Goal: Transaction & Acquisition: Purchase product/service

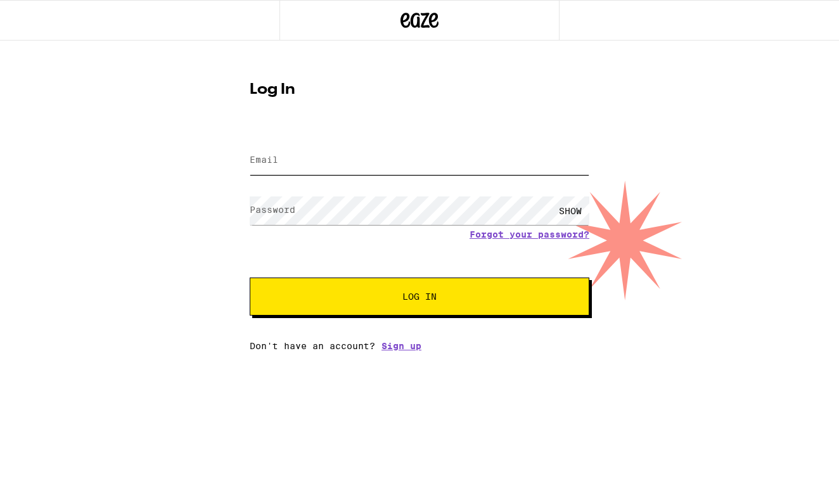
type input "[EMAIL_ADDRESS][DOMAIN_NAME]"
click at [420, 298] on button "Log In" at bounding box center [420, 297] width 340 height 38
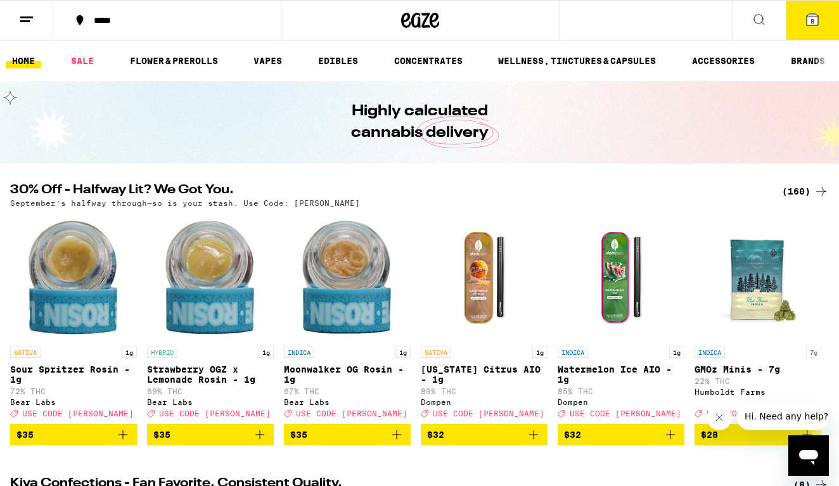
click at [808, 448] on icon "Open messaging window" at bounding box center [808, 455] width 23 height 23
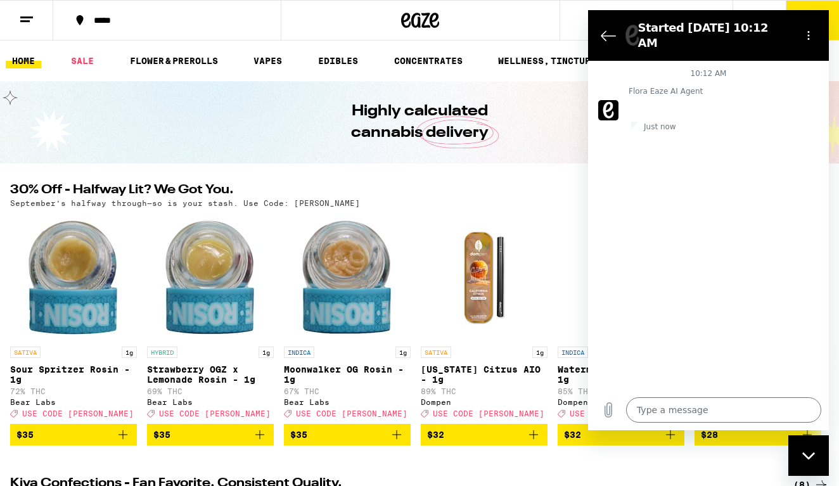
type textarea "x"
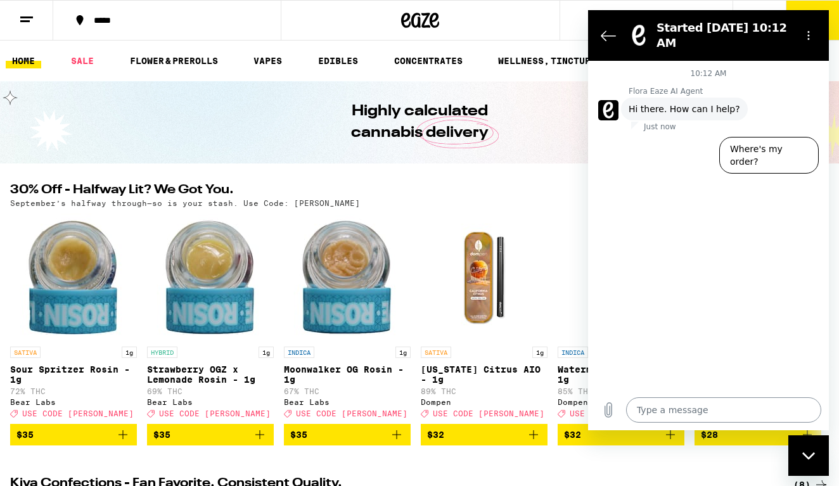
click at [699, 412] on textarea at bounding box center [723, 409] width 195 height 25
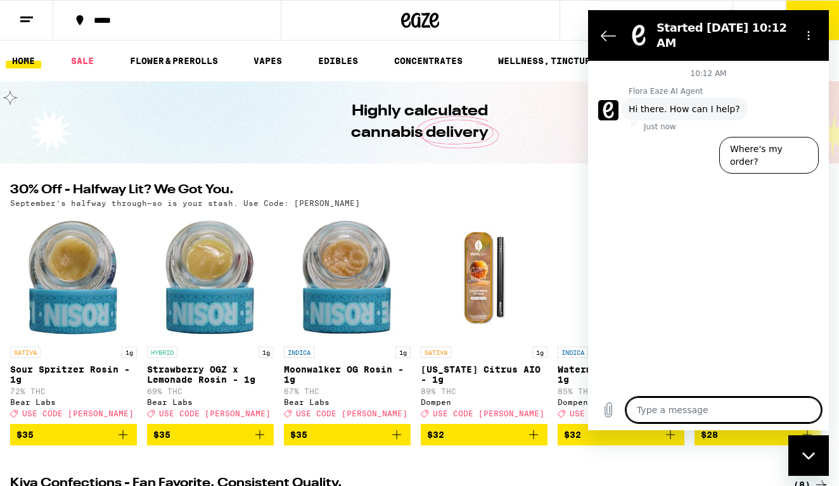
type textarea "i"
type textarea "x"
type textarea "I"
type textarea "x"
type textarea "I d"
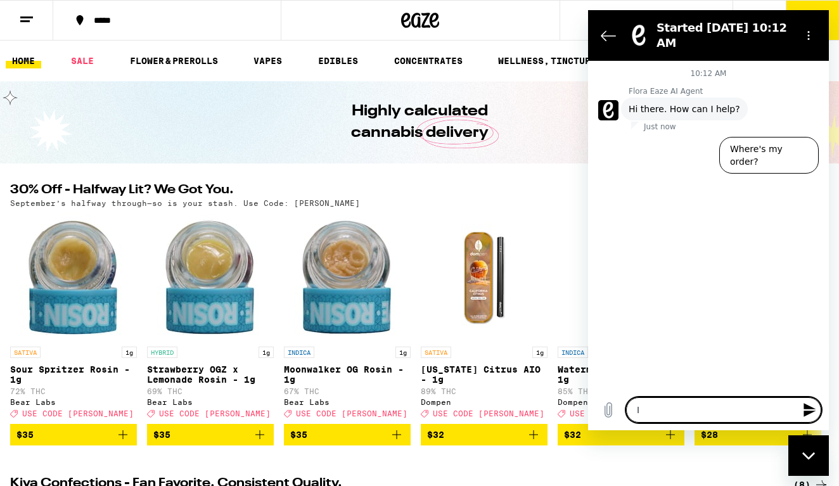
type textarea "x"
type textarea "I do"
type textarea "x"
type textarea "I don"
type textarea "x"
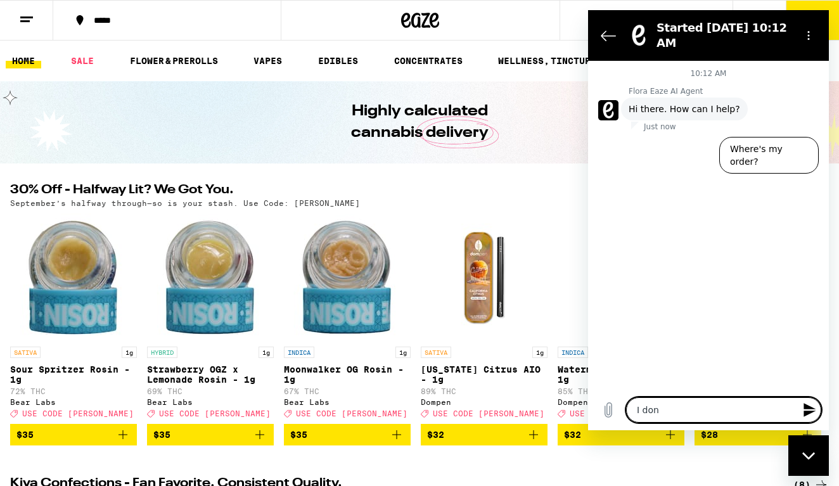
type textarea "I don'"
type textarea "x"
type textarea "I don't"
type textarea "x"
type textarea "I don't"
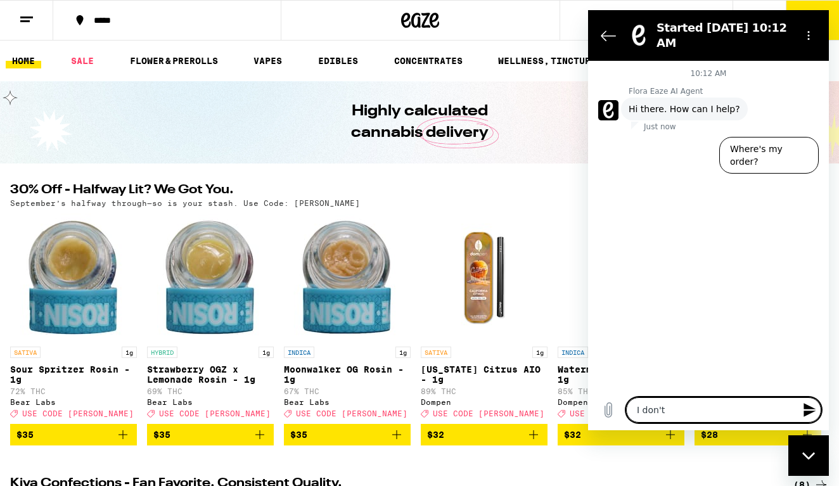
type textarea "x"
type textarea "I don't s"
type textarea "x"
type textarea "I don't se"
type textarea "x"
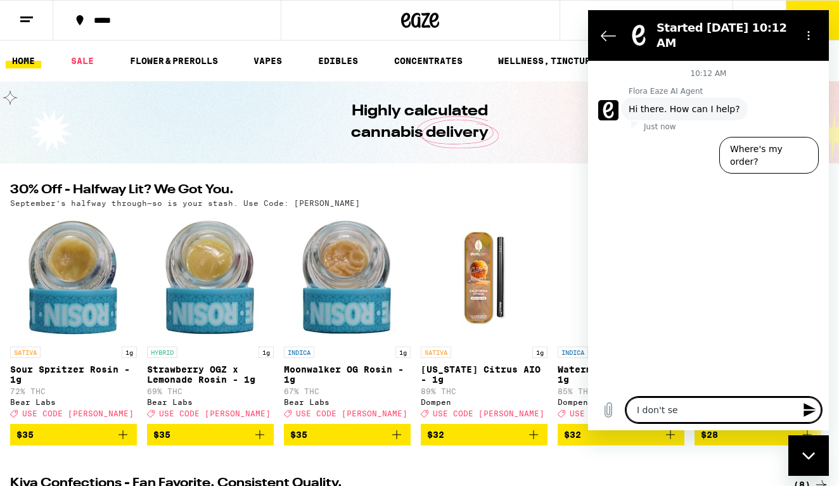
type textarea "I don't see"
type textarea "x"
type textarea "I don't see"
type textarea "x"
type textarea "I don't see m"
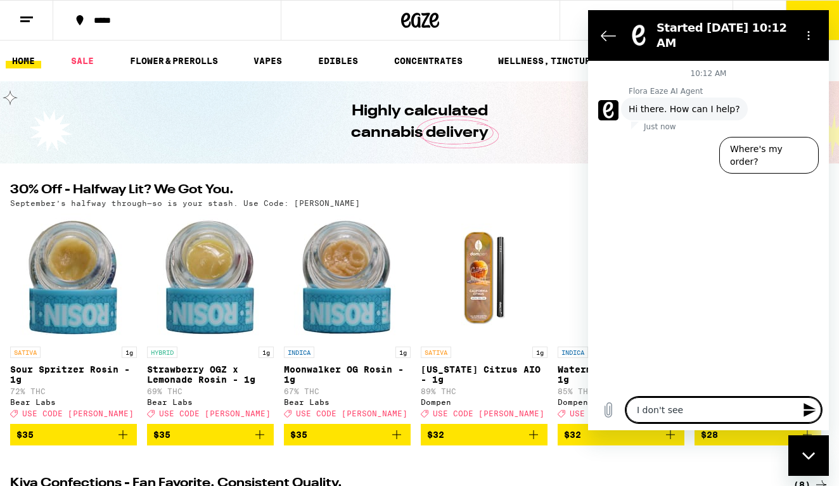
type textarea "x"
type textarea "I don't see mu"
type textarea "x"
type textarea "I don't see mu"
type textarea "x"
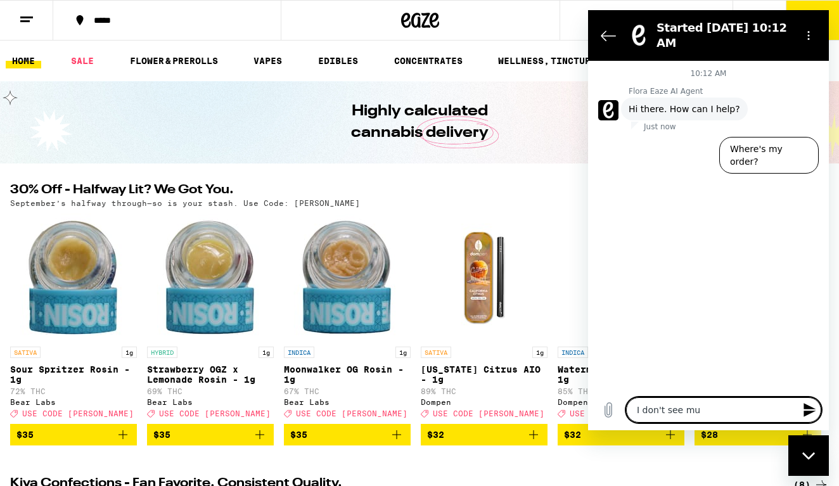
type textarea "I don't see mu"
type textarea "x"
type textarea "I don't see m"
type textarea "x"
type textarea "I don't see mu"
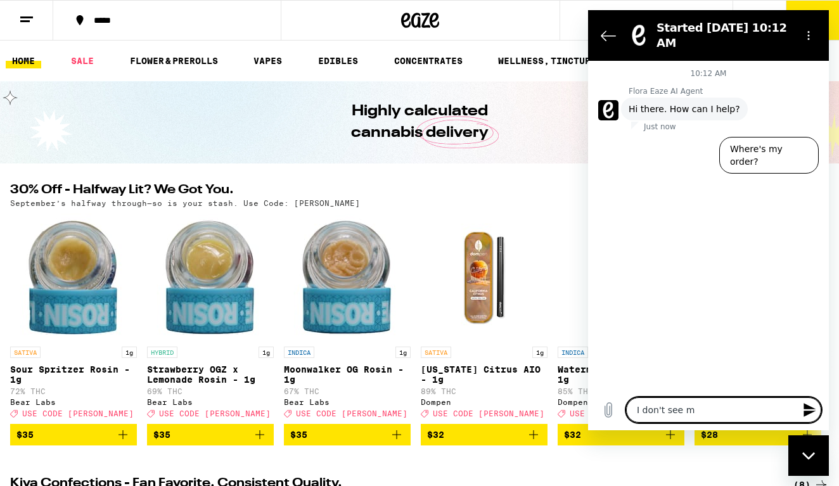
type textarea "x"
type textarea "I don't see muy"
type textarea "x"
type textarea "I don't see muy"
type textarea "x"
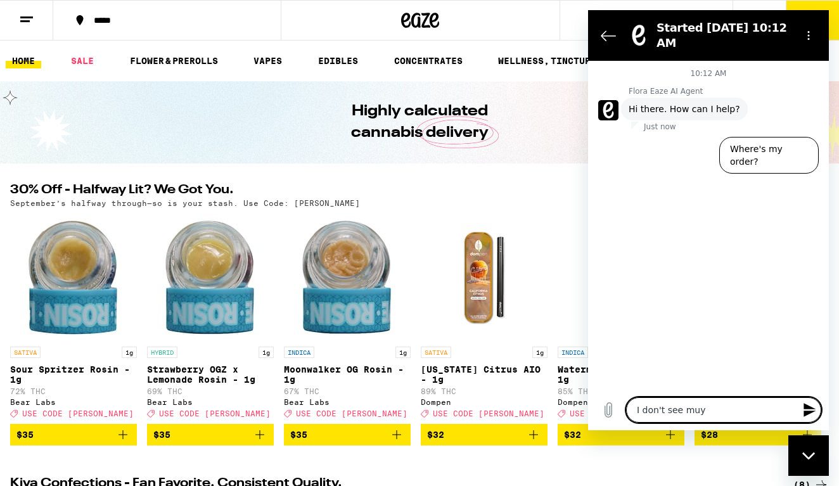
type textarea "I don't see muy"
type textarea "x"
type textarea "I don't see mu"
type textarea "x"
type textarea "I don't see m"
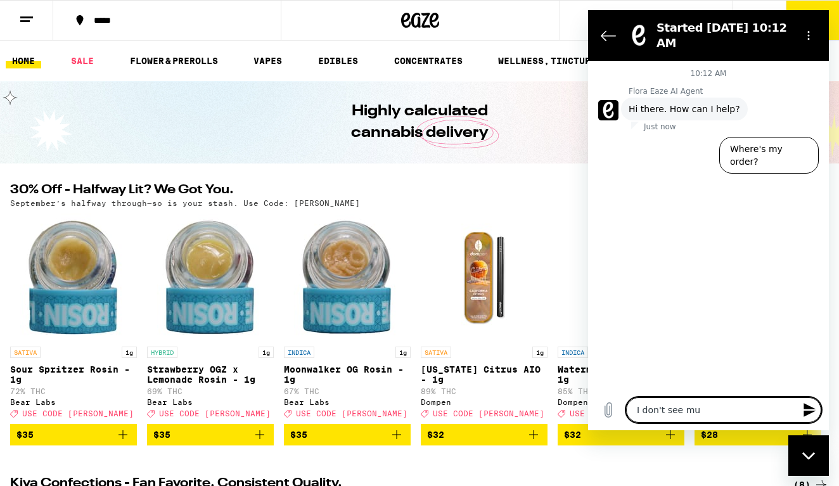
type textarea "x"
type textarea "I don't see my"
type textarea "x"
type textarea "I don't see my"
type textarea "x"
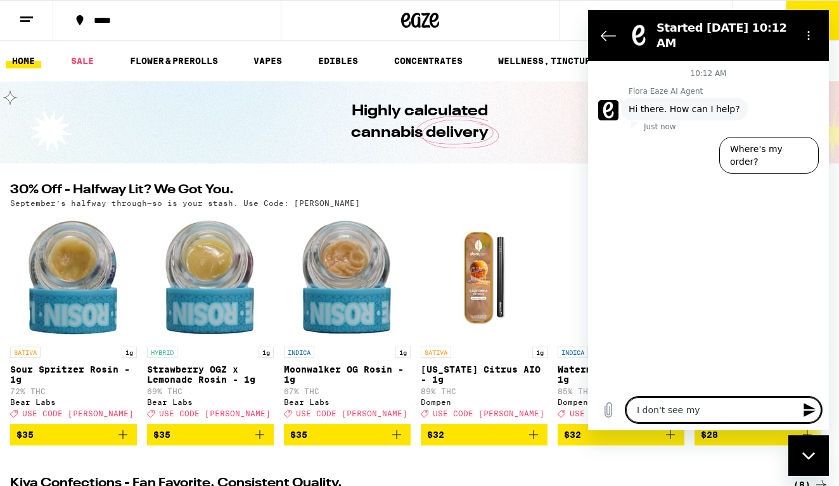
type textarea "I don't see my c"
type textarea "x"
type textarea "I don't see my cr"
type textarea "x"
type textarea "I don't see my cre"
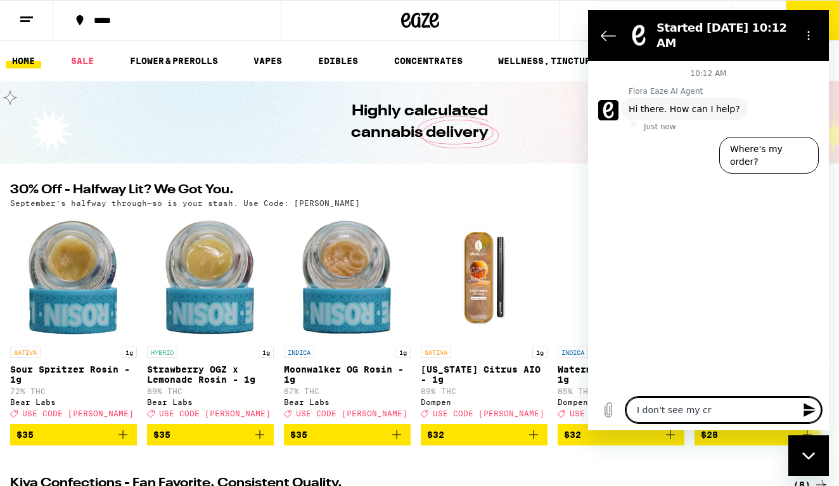
type textarea "x"
type textarea "I don't see my cred"
type textarea "x"
type textarea "I don't see my credi"
type textarea "x"
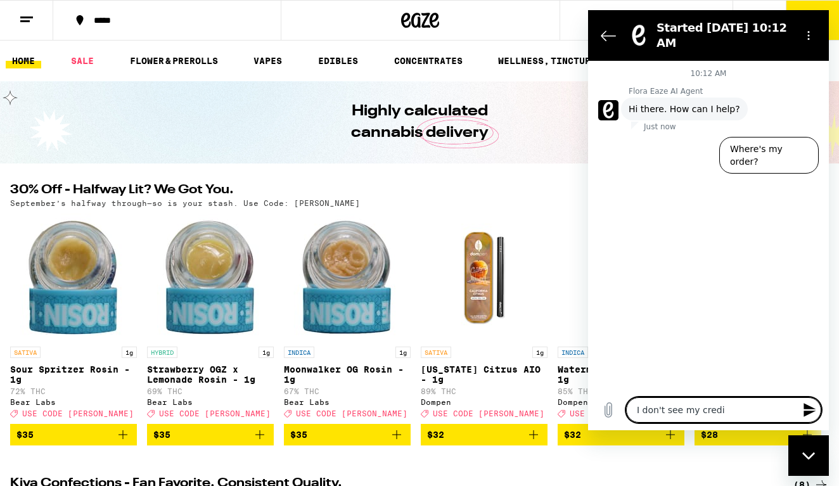
type textarea "I don't see my credit"
type textarea "x"
type textarea "I don't see my credits"
type textarea "x"
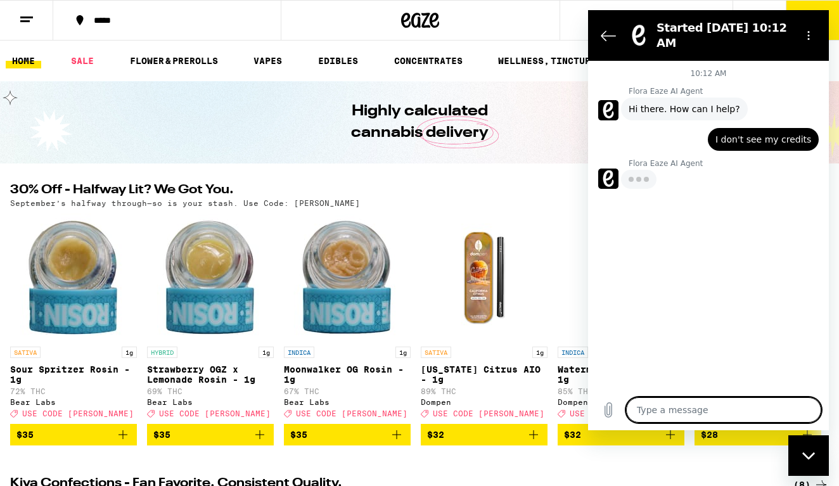
type textarea "x"
type textarea "t"
type textarea "x"
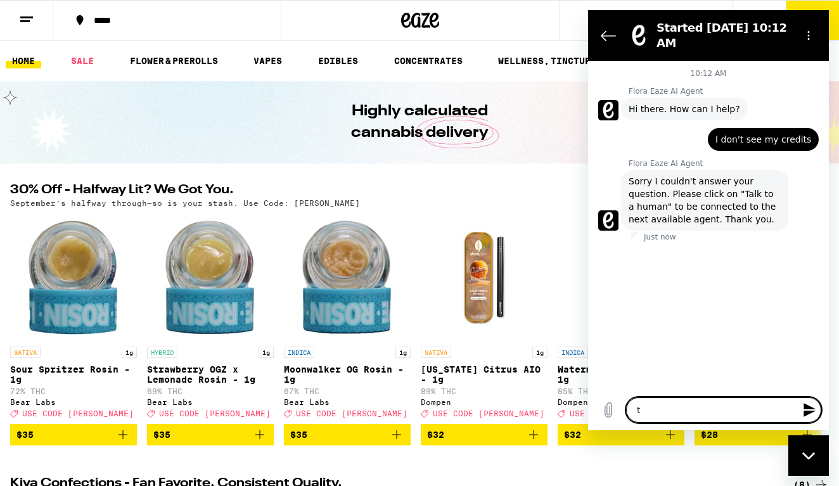
type textarea "ta"
type textarea "x"
type textarea "tal"
type textarea "x"
type textarea "talk"
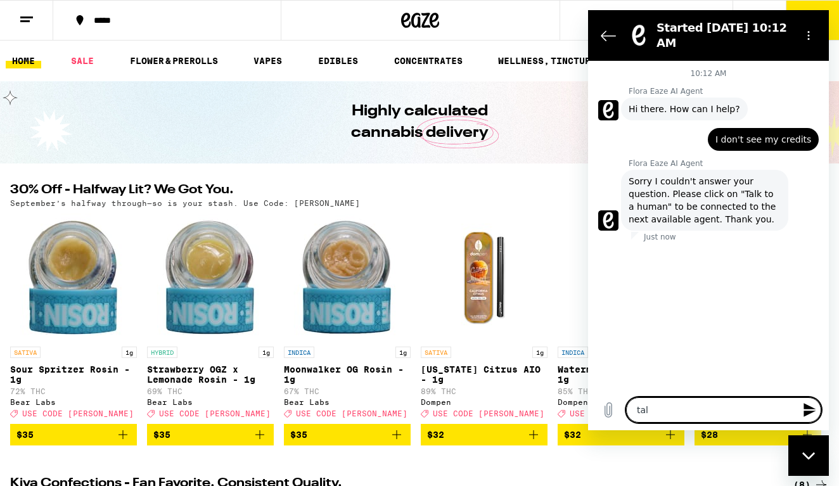
type textarea "x"
type textarea "talk"
type textarea "x"
type textarea "talk t"
type textarea "x"
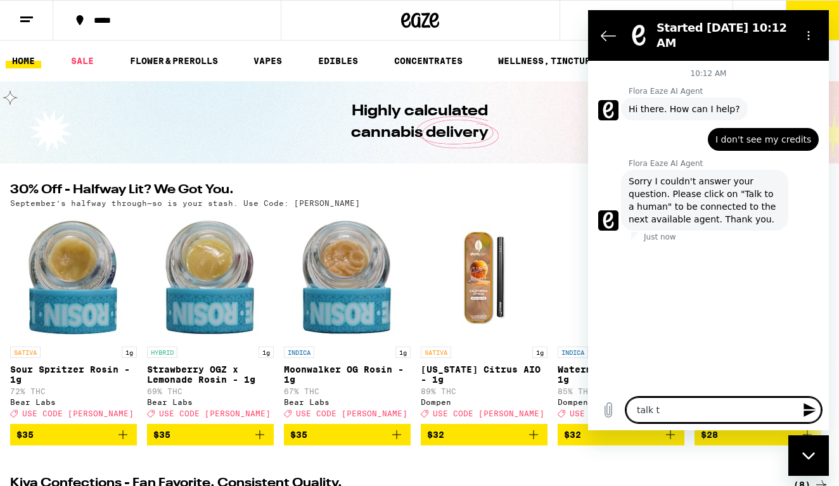
type textarea "talk to"
type textarea "x"
type textarea "talk to"
type textarea "x"
type textarea "talk to a"
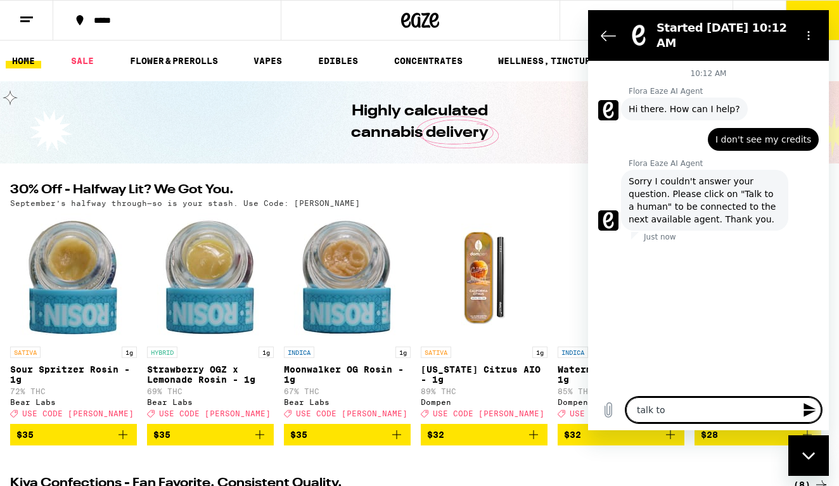
type textarea "x"
type textarea "talk to a"
type textarea "x"
type textarea "talk to a h"
type textarea "x"
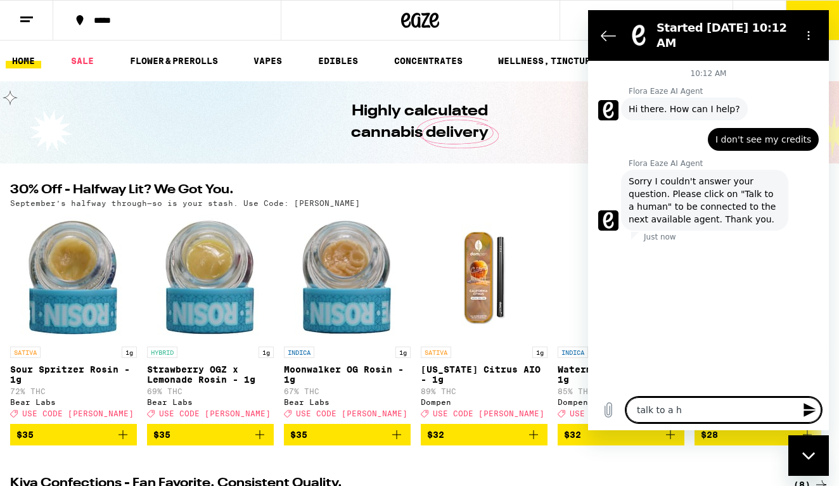
type textarea "talk to a hu"
type textarea "x"
type textarea "talk to a hum"
type textarea "x"
type textarea "talk to a huma"
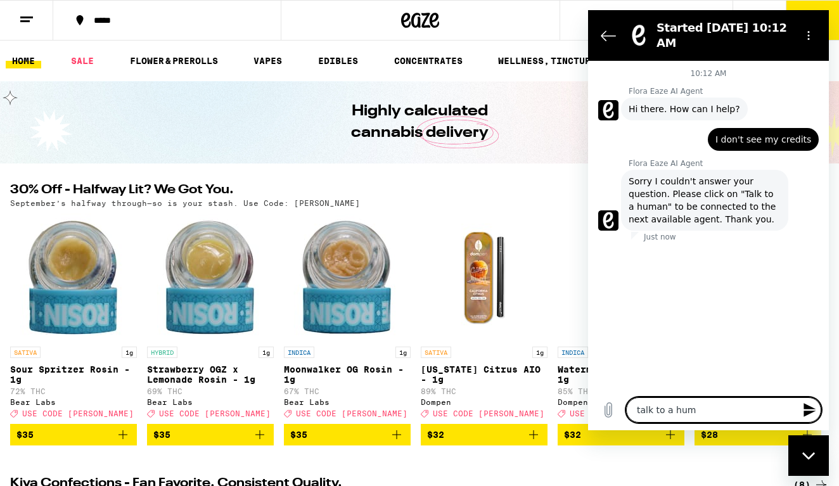
type textarea "x"
type textarea "talk to a human"
type textarea "x"
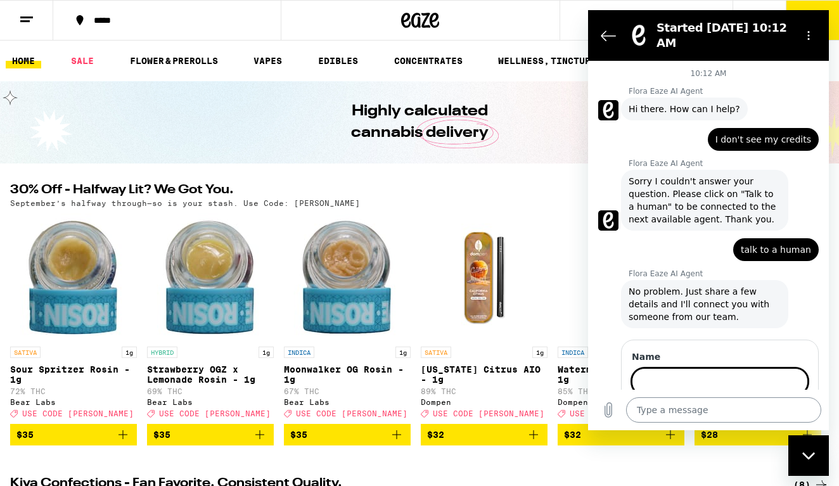
type textarea "x"
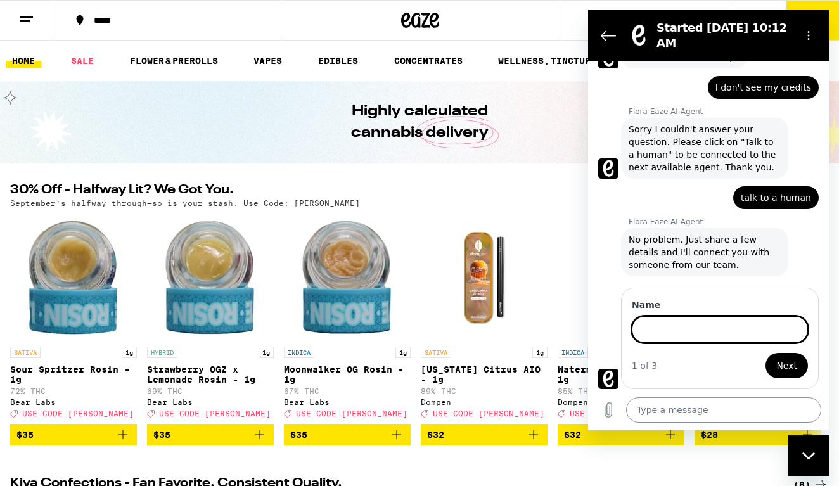
scroll to position [51, 0]
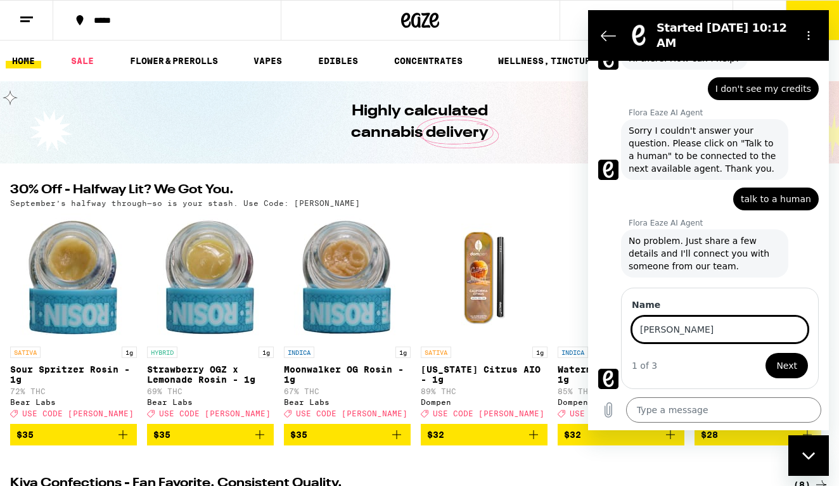
type input "[PERSON_NAME]"
click at [789, 365] on span "Next" at bounding box center [787, 365] width 21 height 15
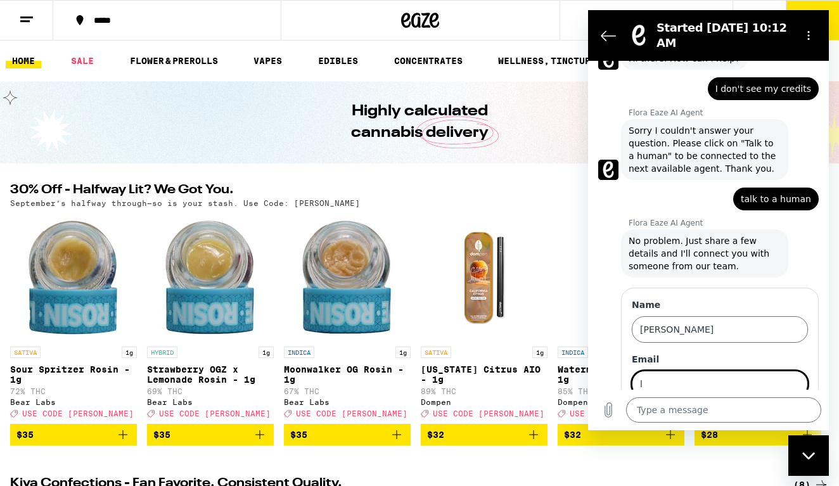
scroll to position [105, 0]
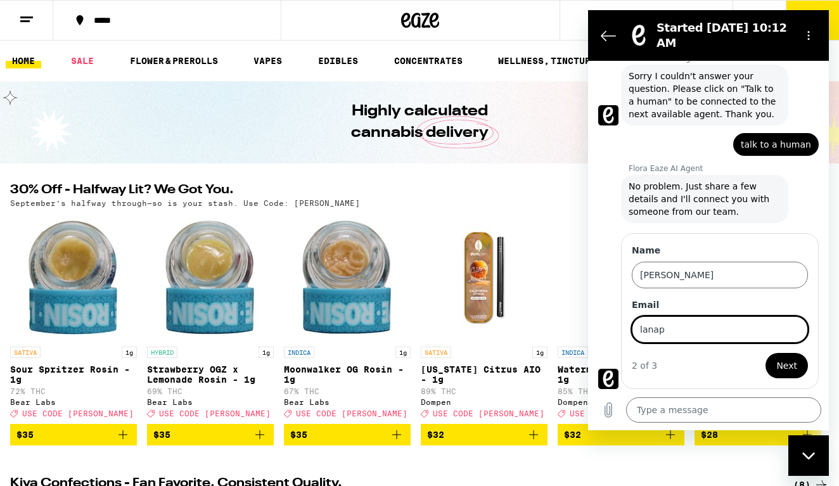
type input "lanapo"
type input "[EMAIL_ADDRESS][DOMAIN_NAME]"
click at [782, 368] on span "Next" at bounding box center [787, 365] width 21 height 15
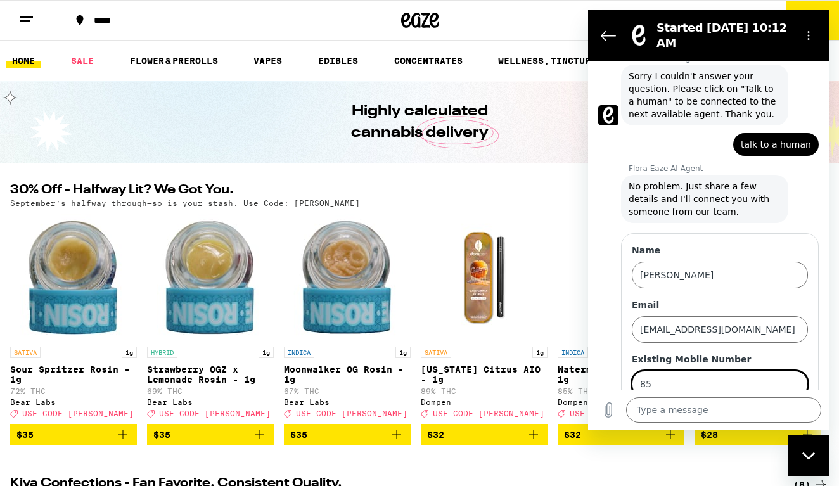
type input "858"
type input "8587760826"
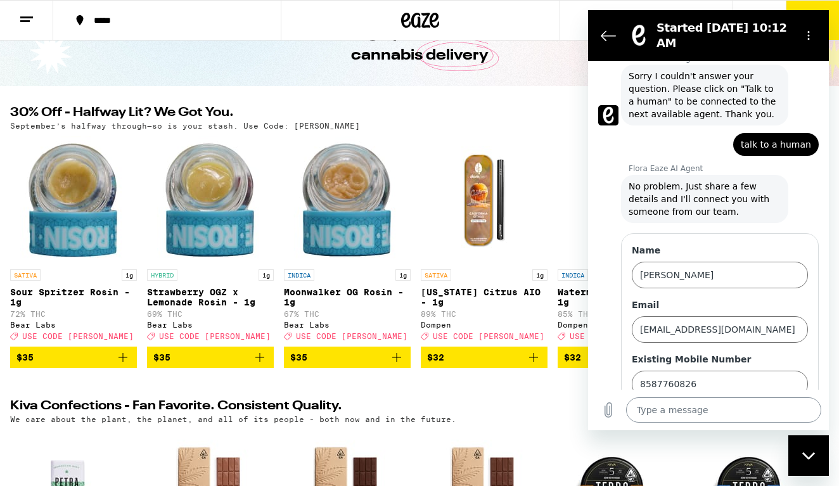
scroll to position [75, 0]
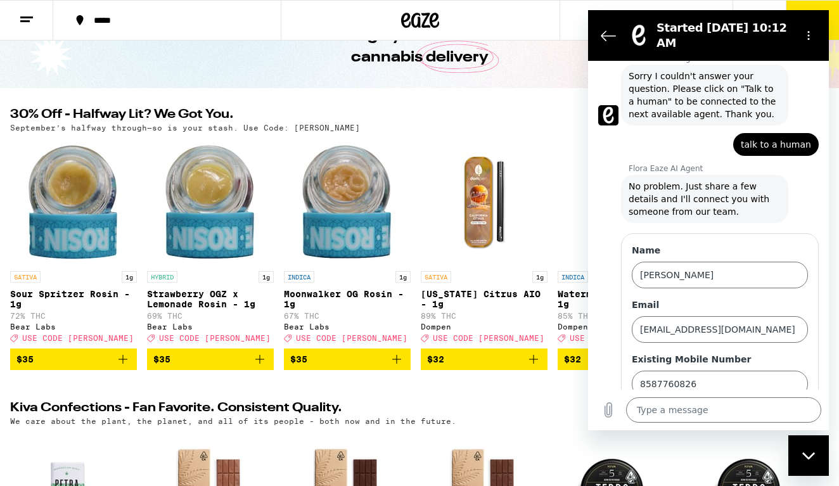
click at [773, 356] on label "Existing Mobile Number" at bounding box center [720, 359] width 176 height 13
click at [773, 371] on input "8587760826" at bounding box center [720, 384] width 176 height 27
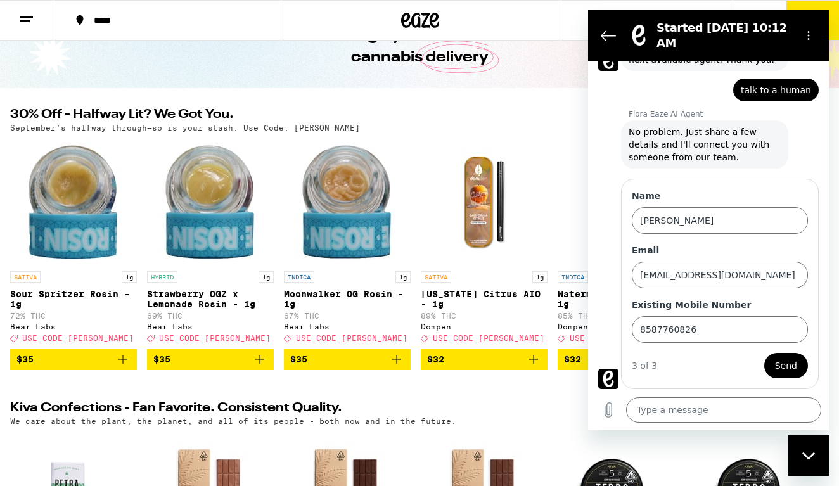
click at [783, 368] on span "Send" at bounding box center [786, 365] width 22 height 15
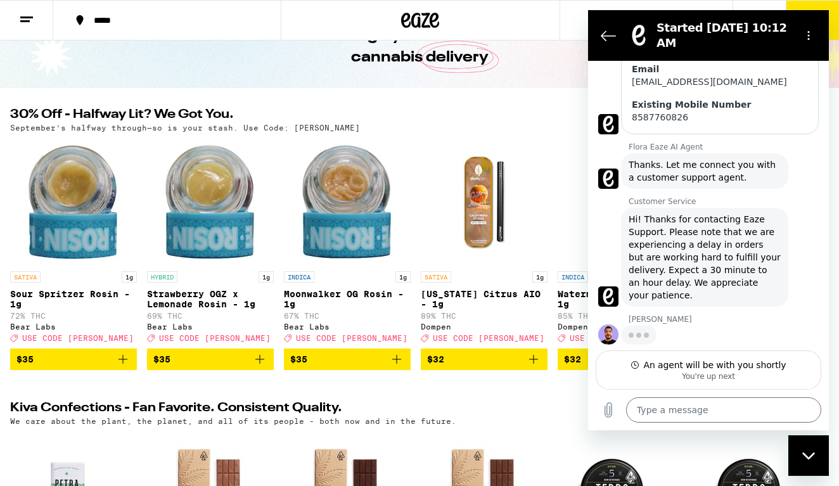
scroll to position [332, 0]
type textarea "x"
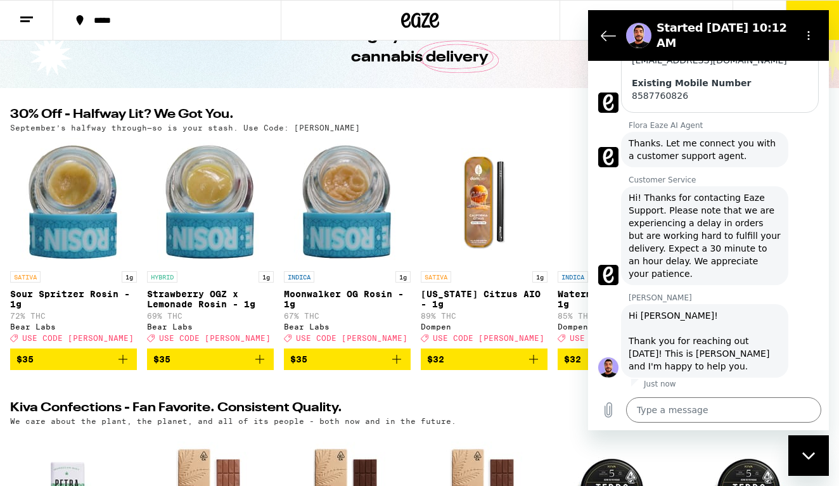
scroll to position [356, 0]
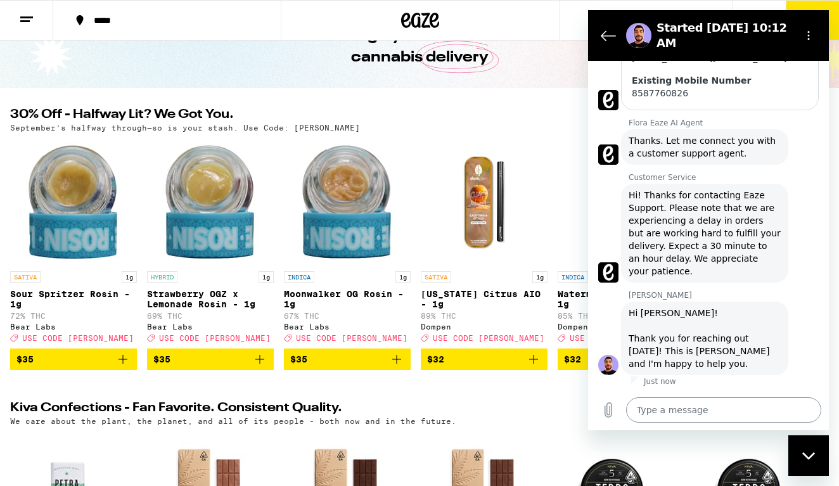
click at [668, 413] on textarea at bounding box center [723, 409] width 195 height 25
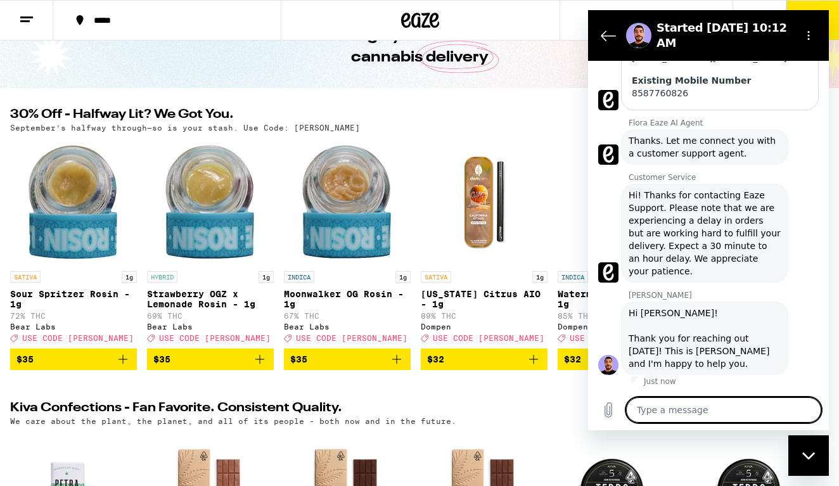
type textarea "H"
type textarea "x"
type textarea "Hi"
type textarea "x"
type textarea "Hi"
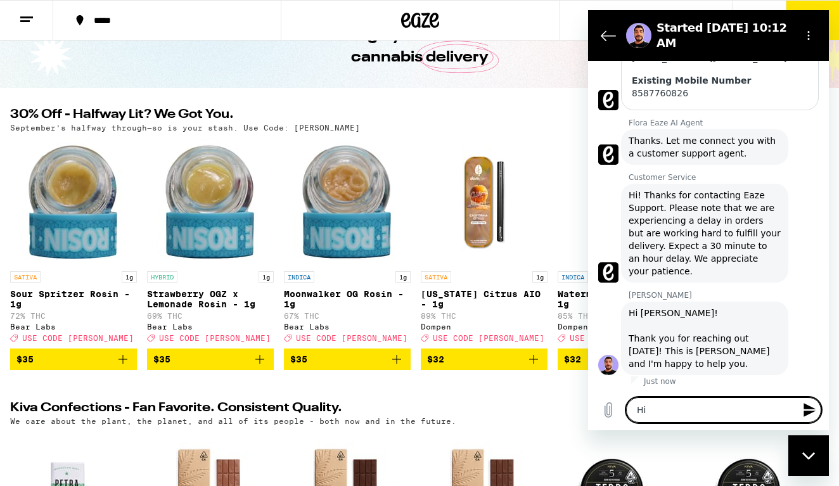
type textarea "x"
type textarea "Hi L"
type textarea "x"
type textarea "Hi Lu"
type textarea "x"
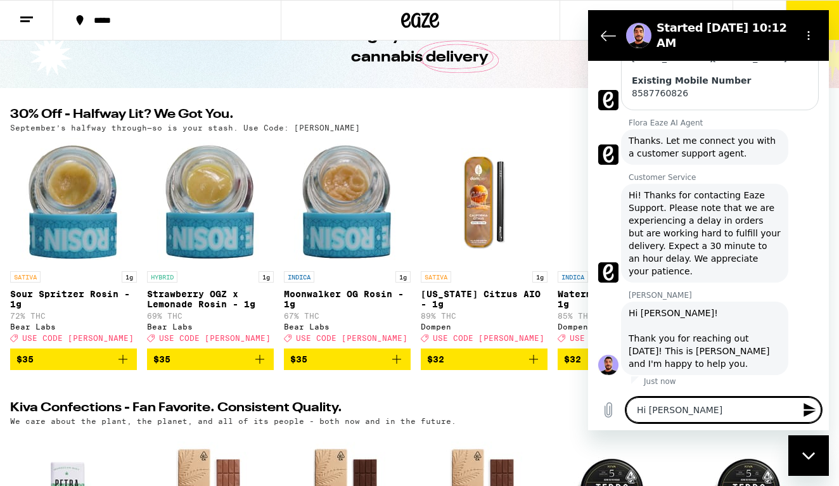
type textarea "Hi Lui"
type textarea "x"
type textarea "Hi Luis"
type textarea "x"
type textarea "Hi Luis@"
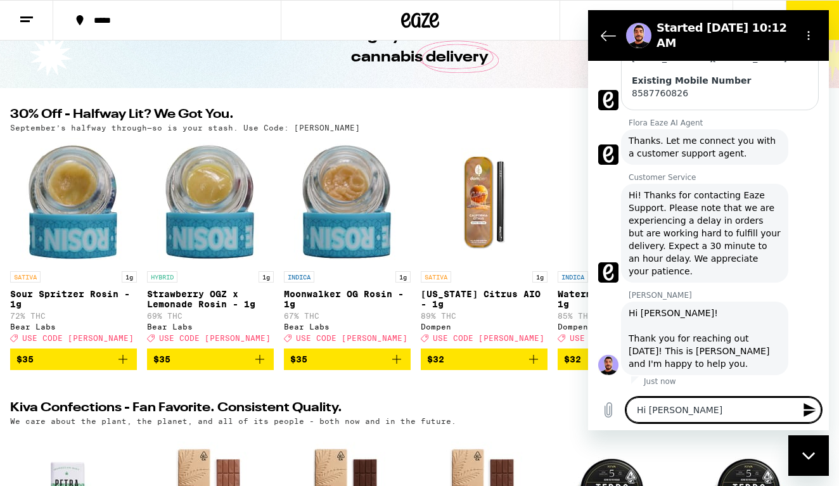
type textarea "x"
type textarea "Hi Luis"
type textarea "x"
type textarea "Hi Luis!"
type textarea "x"
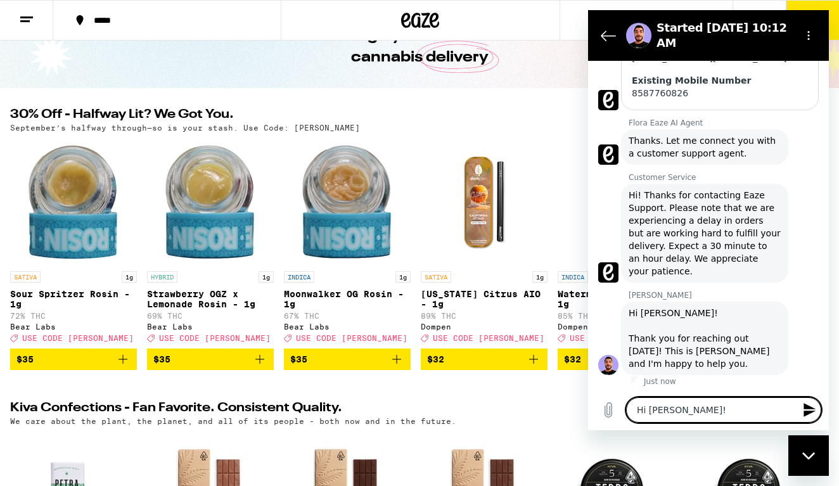
type textarea "Hi Luis!"
type textarea "x"
type textarea "Hi Luis! I"
type textarea "x"
type textarea "Hi Luis! I"
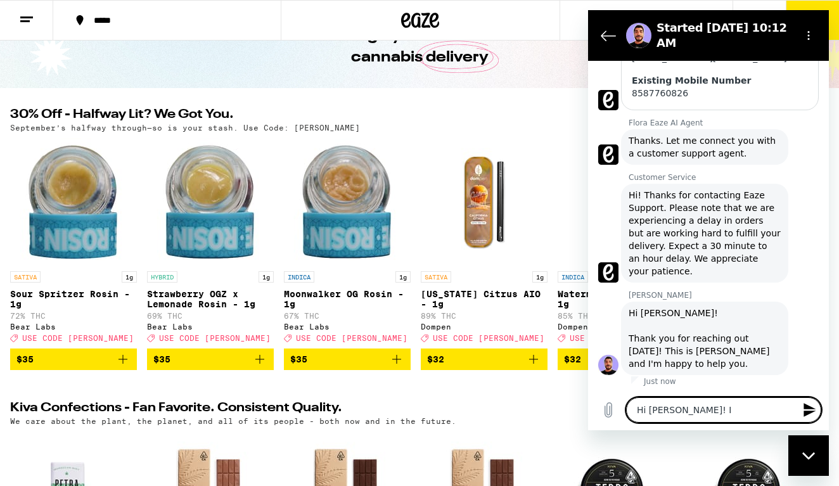
type textarea "x"
type textarea "Hi Luis! I a"
type textarea "x"
type textarea "Hi Luis! I ag"
type textarea "x"
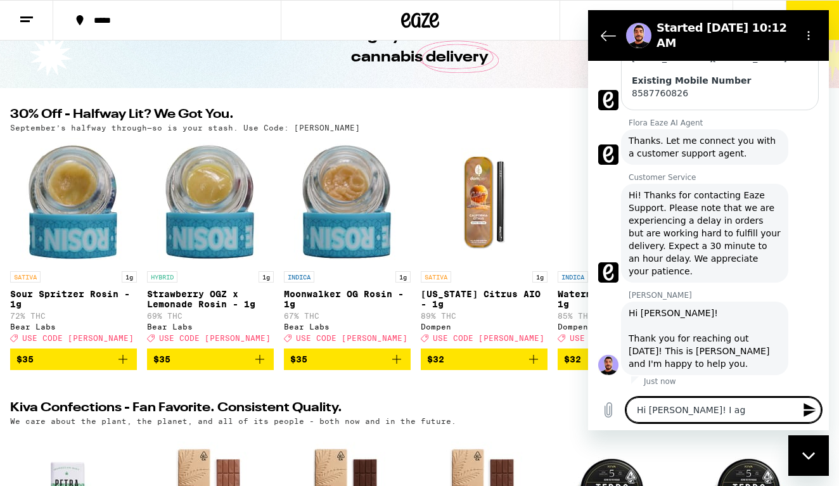
type textarea "Hi Luis! I a"
type textarea "x"
type textarea "Hi Luis! I"
type textarea "x"
type textarea "Hi Luis! I g"
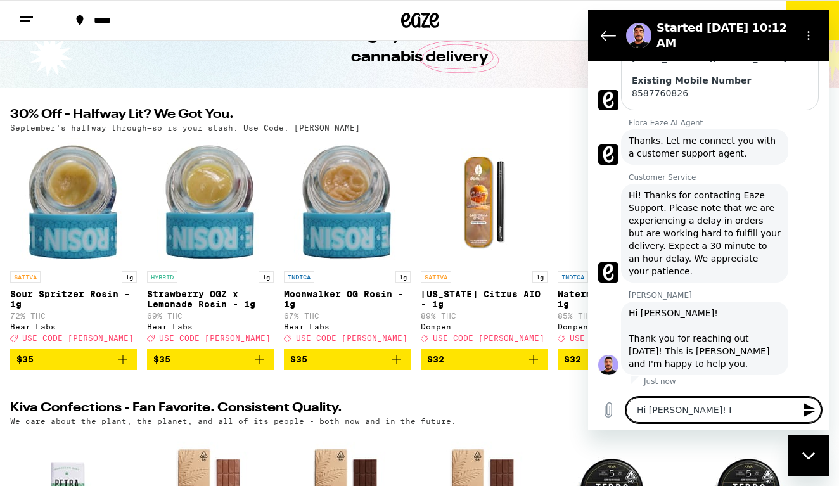
type textarea "x"
type textarea "Hi Luis! I go"
type textarea "x"
type textarea "Hi Luis! I got"
type textarea "x"
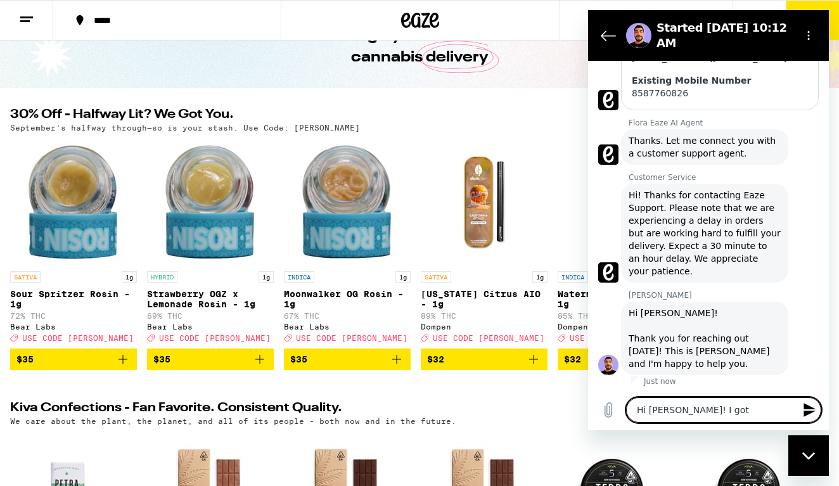
type textarea "Hi Luis! I got"
type textarea "x"
type textarea "Hi Luis! I got a"
type textarea "x"
type textarea "Hi Luis! I got a"
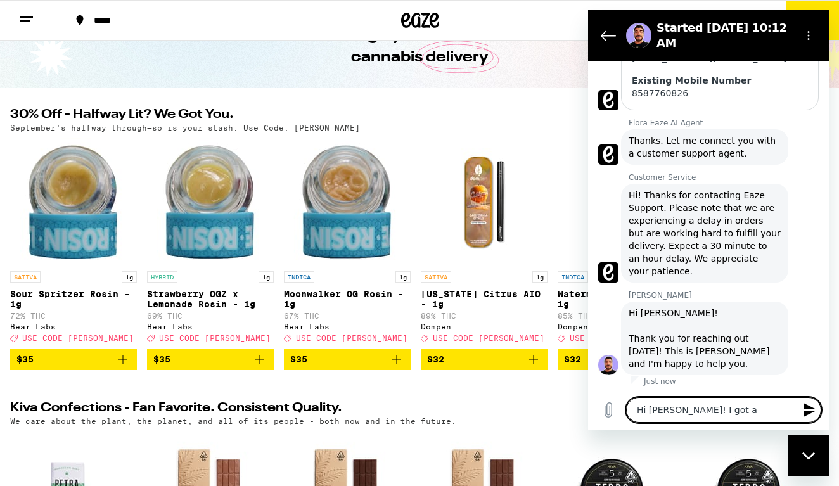
type textarea "x"
type textarea "Hi Luis! I got a"
type textarea "x"
type textarea "Hi Luis! I got a"
type textarea "x"
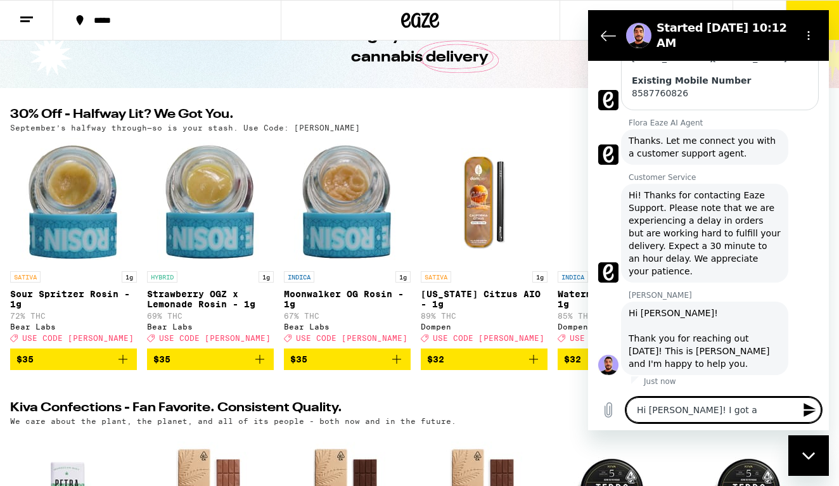
type textarea "Hi Luis! I got a t"
type textarea "x"
type textarea "Hi Luis! I got a te"
type textarea "x"
type textarea "Hi Luis! I got a tex"
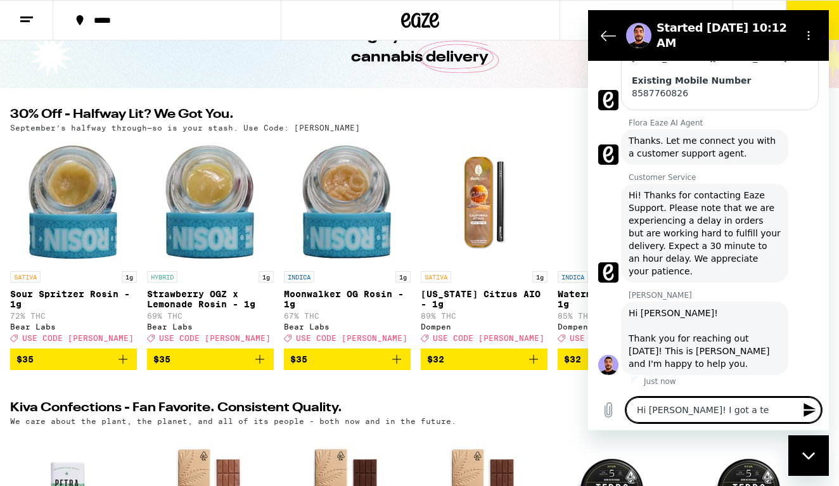
type textarea "x"
type textarea "Hi Luis! I got a text"
type textarea "x"
type textarea "Hi Luis! I got a text"
type textarea "x"
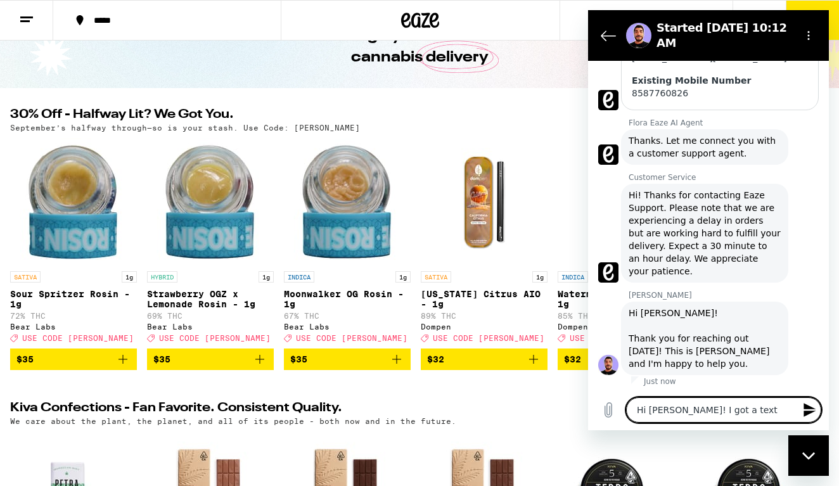
type textarea "Hi Luis! I got a text ""
type textarea "x"
type textarea "Hi Luis! I got a text "w"
type textarea "x"
type textarea "Hi Luis! I got a text ""
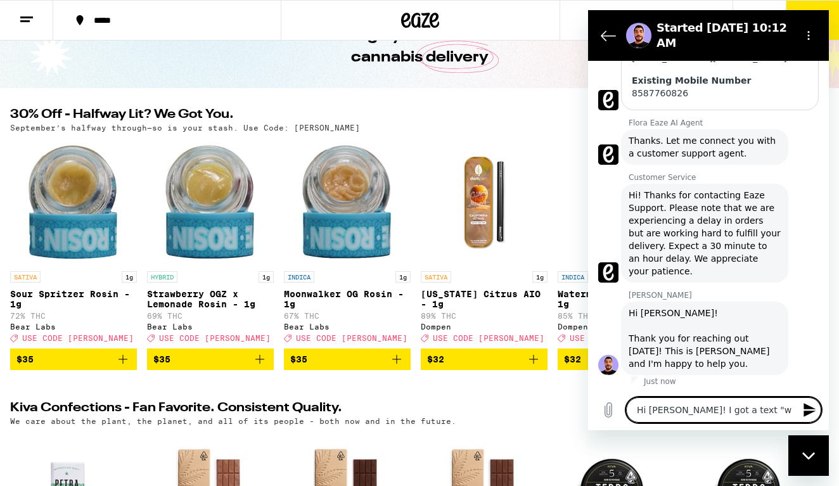
type textarea "x"
type textarea "Hi Luis! I got a text"
type textarea "x"
type textarea "Hi Luis! I got a text w"
type textarea "x"
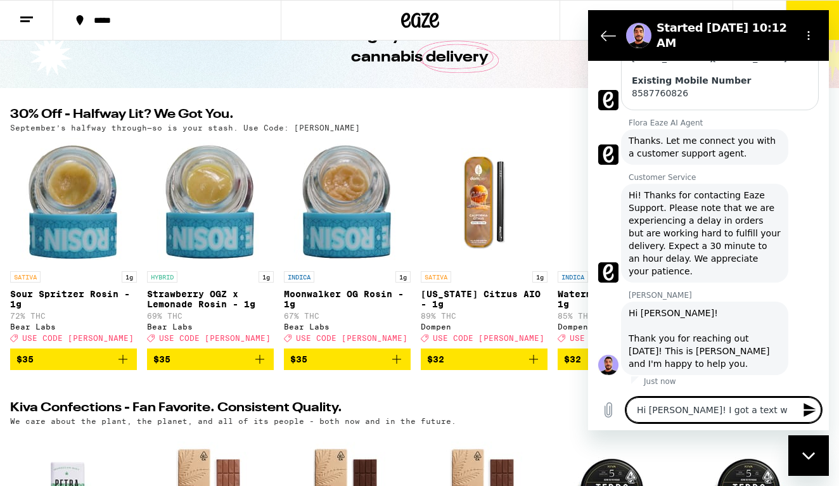
type textarea "Hi Luis! I got a text wi"
type textarea "x"
type textarea "Hi Luis! I got a text wit"
type textarea "x"
type textarea "Hi Luis! I got a text with"
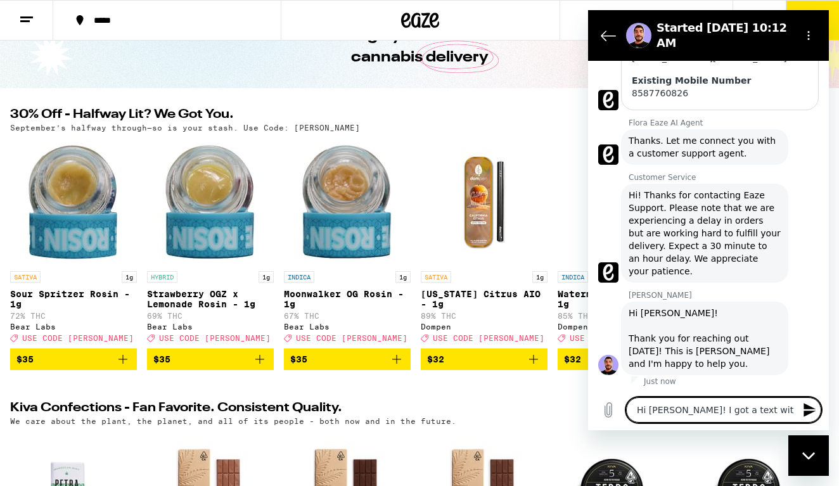
type textarea "x"
type textarea "Hi Luis! I got a text with"
type textarea "x"
type textarea "Hi Luis! I got a text with a"
type textarea "x"
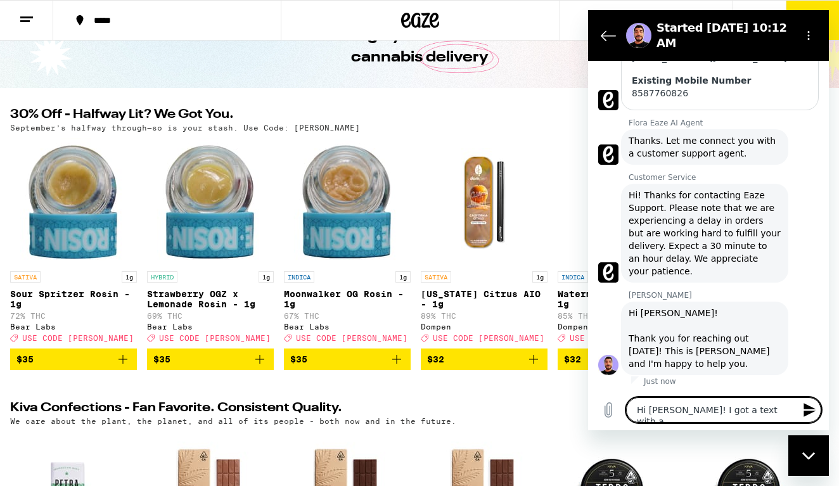
type textarea "Hi Luis! I got a text with a"
type textarea "x"
type textarea "Hi Luis! I got a text with a ""
type textarea "x"
type textarea "Hi Luis! I got a text with a "o"
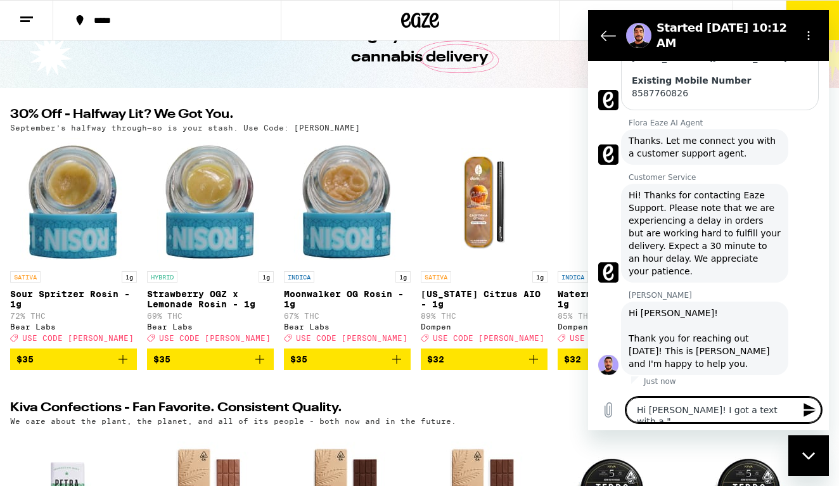
type textarea "x"
type textarea "Hi Luis! I got a text with a "ov"
type textarea "x"
type textarea "Hi Luis! I got a text with a "ove"
type textarea "x"
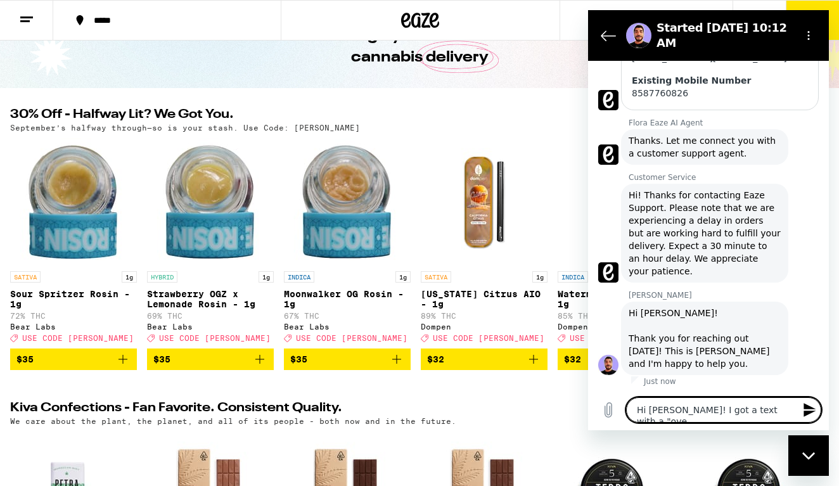
type textarea "Hi Luis! I got a text with a "ov"
type textarea "x"
type textarea "Hi Luis! I got a text with a "o"
type textarea "x"
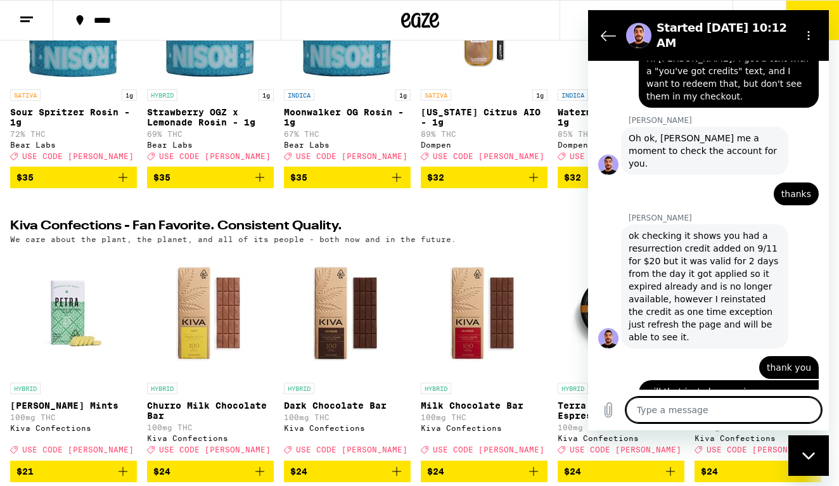
scroll to position [695, 0]
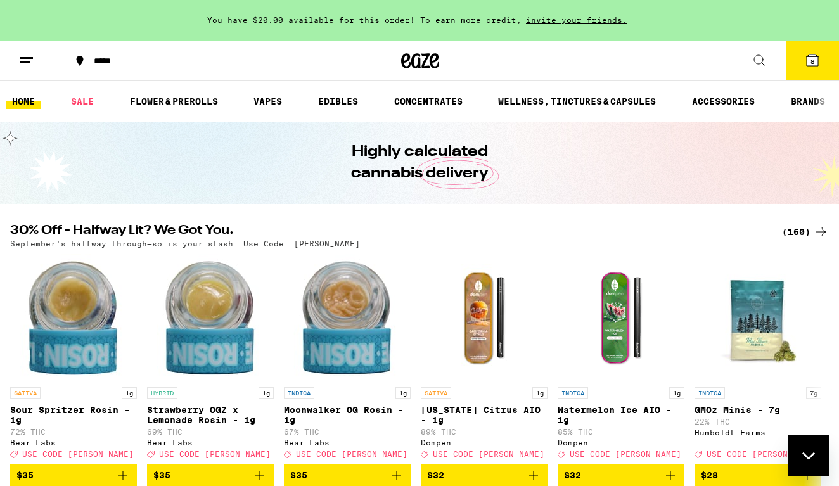
click at [814, 453] on icon "Close messaging window" at bounding box center [809, 456] width 13 height 8
click at [807, 453] on icon "Open messaging window" at bounding box center [808, 457] width 19 height 15
type textarea "x"
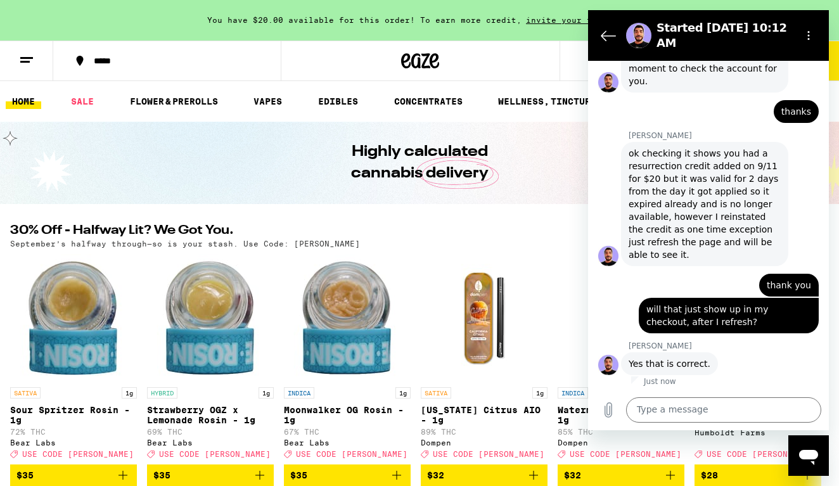
scroll to position [737, 0]
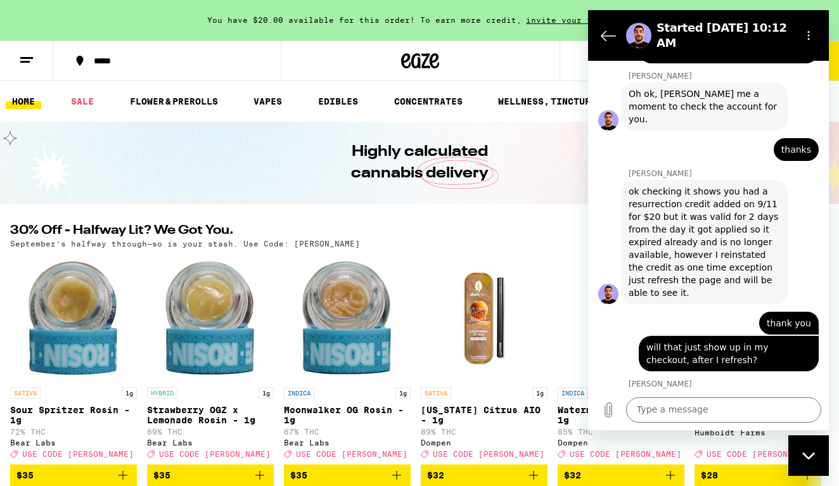
click at [560, 169] on div "Highly calculated cannabis delivery" at bounding box center [419, 163] width 487 height 82
click at [542, 32] on div "You have $20.00 available for this order! To earn more credit, invite your frie…" at bounding box center [419, 20] width 839 height 41
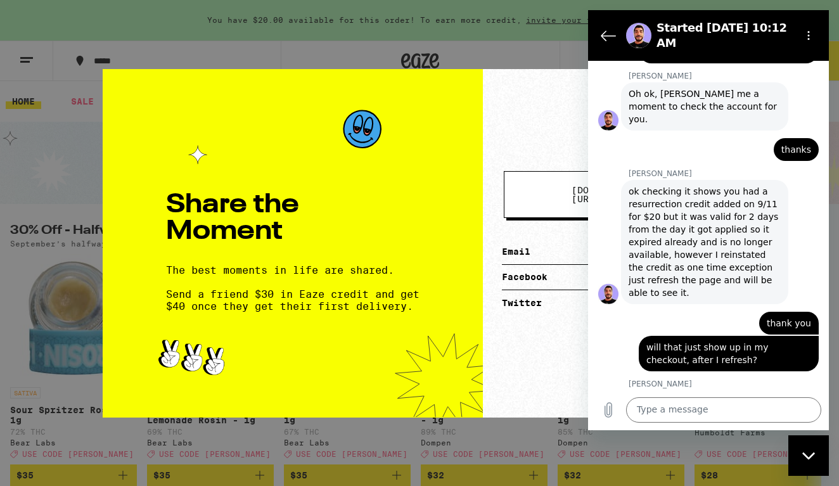
click at [547, 51] on div "Share the Moment The best moments in life are shared. Send a friend $30 in Eaze…" at bounding box center [419, 243] width 839 height 486
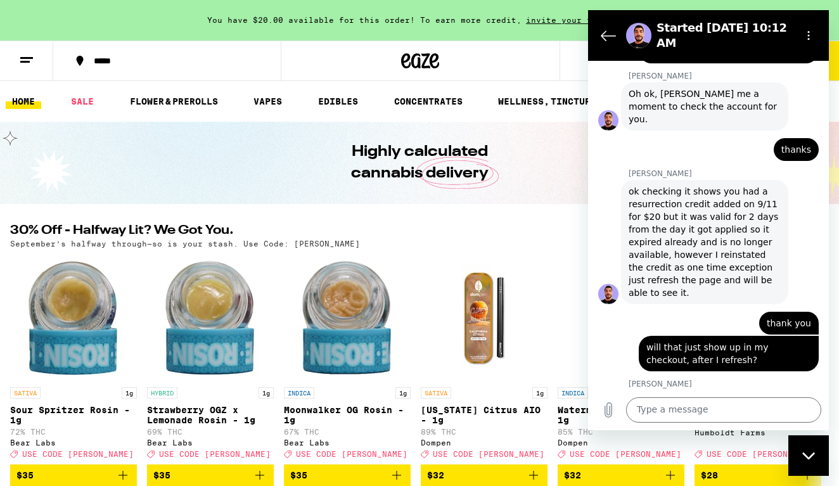
click at [834, 11] on div "You have $20.00 available for this order! To earn more credit, invite your frie…" at bounding box center [419, 20] width 839 height 41
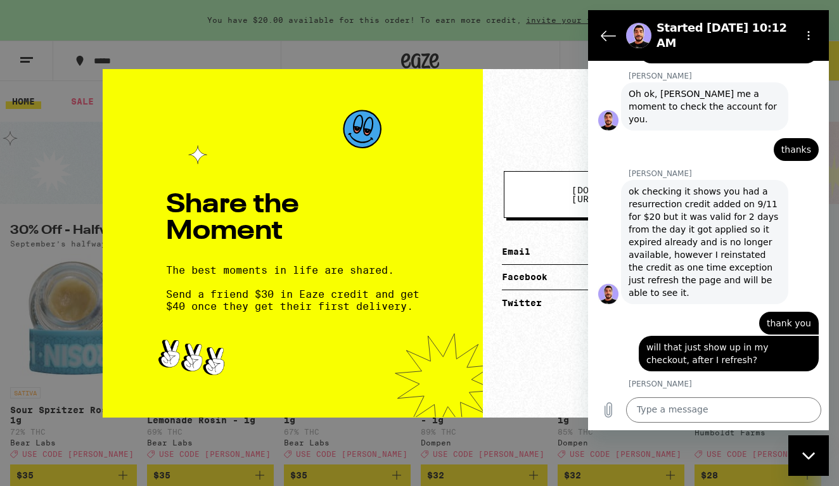
click at [834, 11] on div "Share the Moment The best moments in life are shared. Send a friend $30 in Eaze…" at bounding box center [419, 243] width 839 height 486
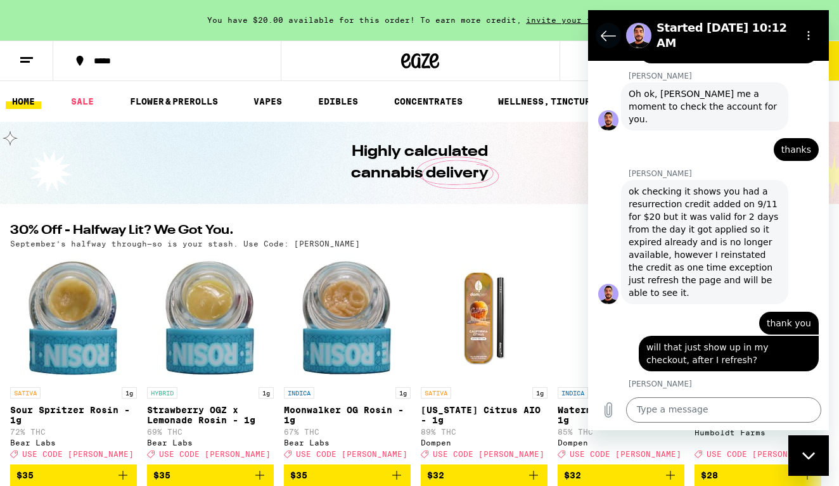
click at [610, 38] on icon "Back to the conversation list" at bounding box center [608, 35] width 15 height 15
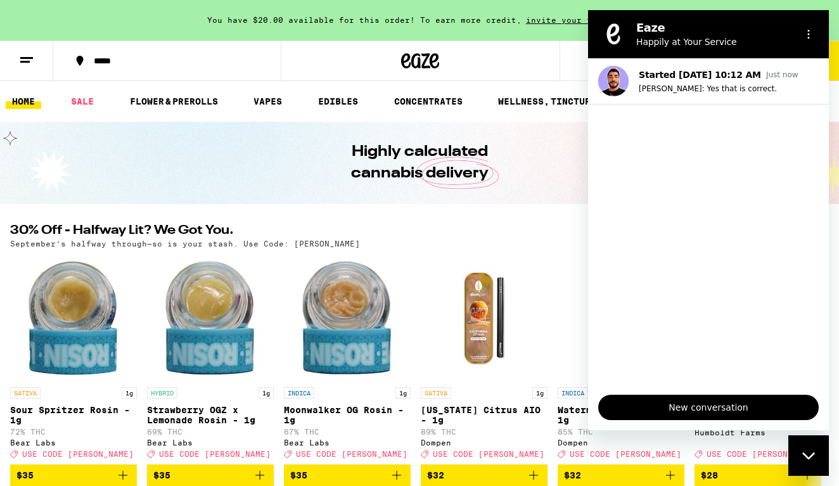
click at [811, 445] on div "Close messaging window" at bounding box center [809, 456] width 38 height 38
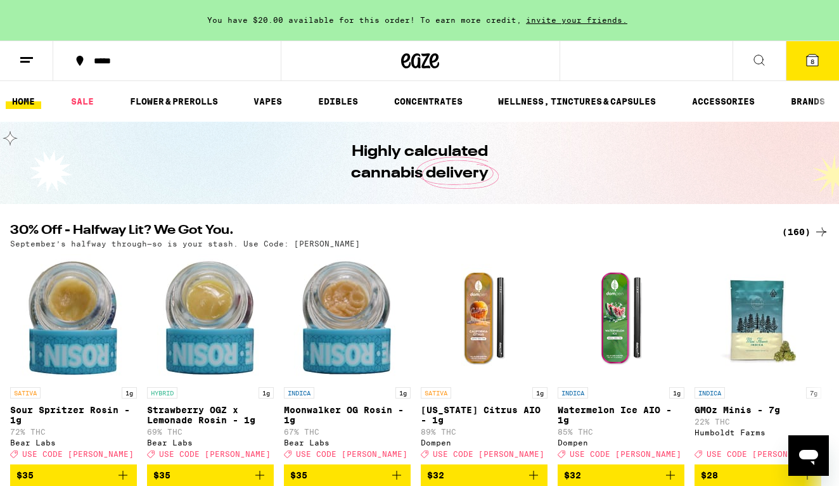
click at [810, 68] on button "8" at bounding box center [812, 60] width 53 height 39
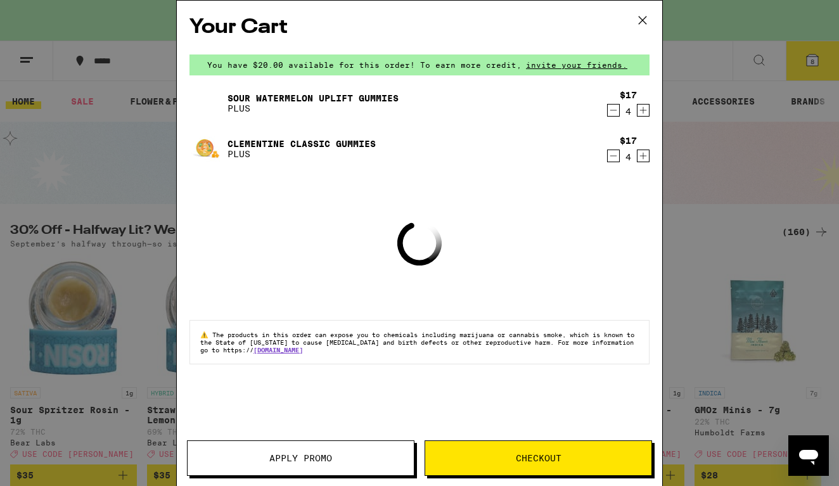
click at [811, 453] on icon "Open messaging window" at bounding box center [808, 457] width 19 height 15
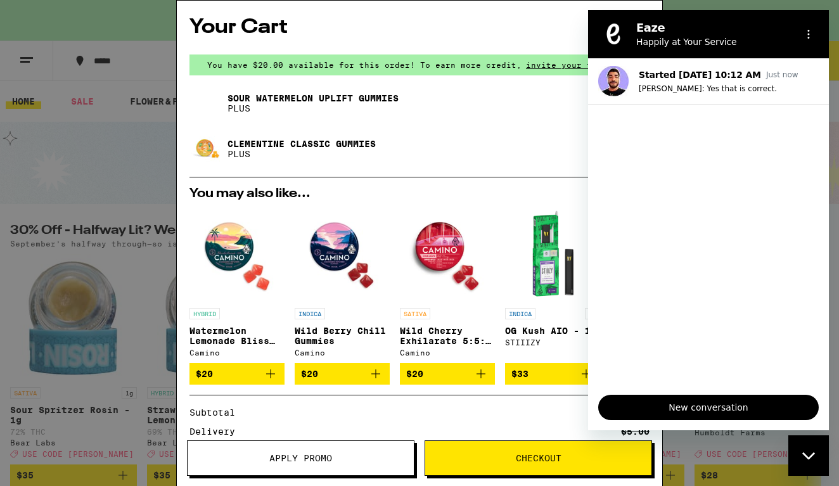
click at [699, 282] on ul "Started [DATE] 10:12 AM Just now [PERSON_NAME]: Yes that is correct." at bounding box center [708, 221] width 241 height 326
click at [713, 133] on ul "Started [DATE] 10:12 AM Just now [PERSON_NAME]: Yes that is correct." at bounding box center [708, 221] width 241 height 326
click at [645, 321] on ul "Started [DATE] 10:12 AM Just now [PERSON_NAME]: Yes that is correct." at bounding box center [708, 221] width 241 height 326
click at [811, 451] on div "Close messaging window" at bounding box center [809, 456] width 38 height 38
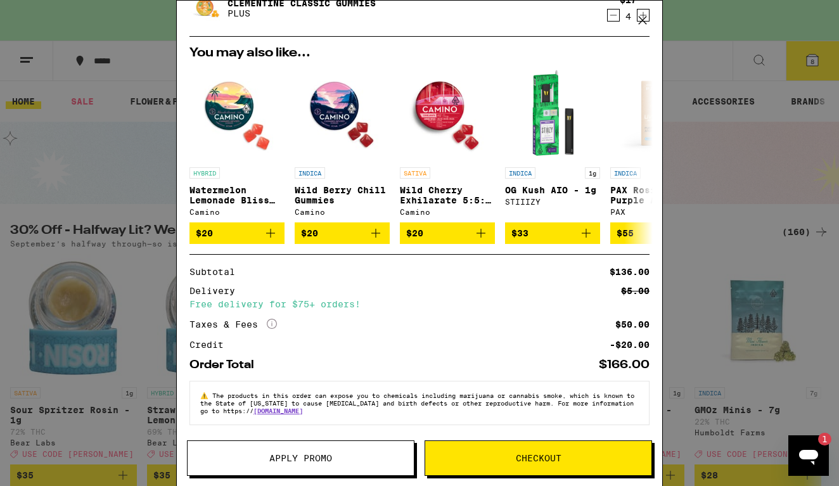
click at [288, 468] on button "Apply Promo" at bounding box center [301, 458] width 228 height 35
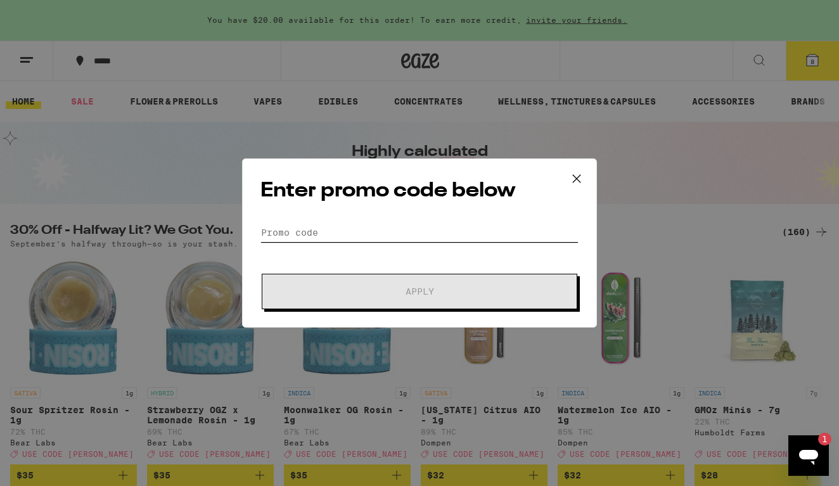
click at [281, 228] on input "Promo Code" at bounding box center [420, 232] width 318 height 19
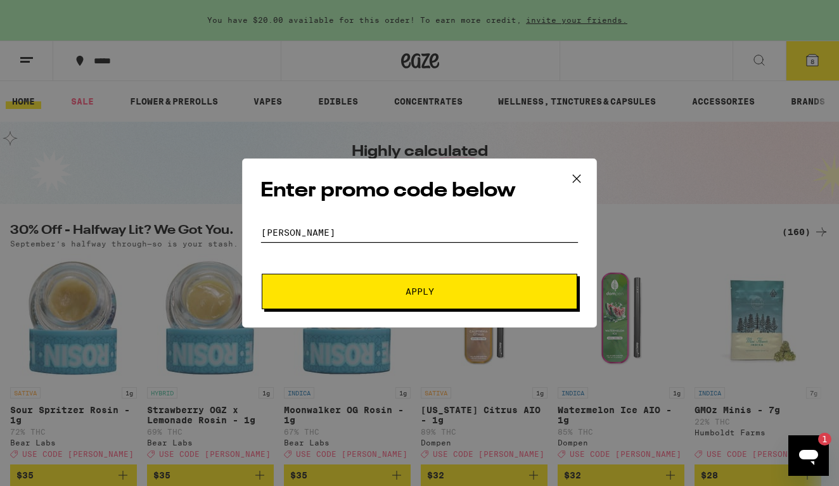
type input "[PERSON_NAME]"
click at [333, 281] on button "Apply" at bounding box center [420, 291] width 316 height 35
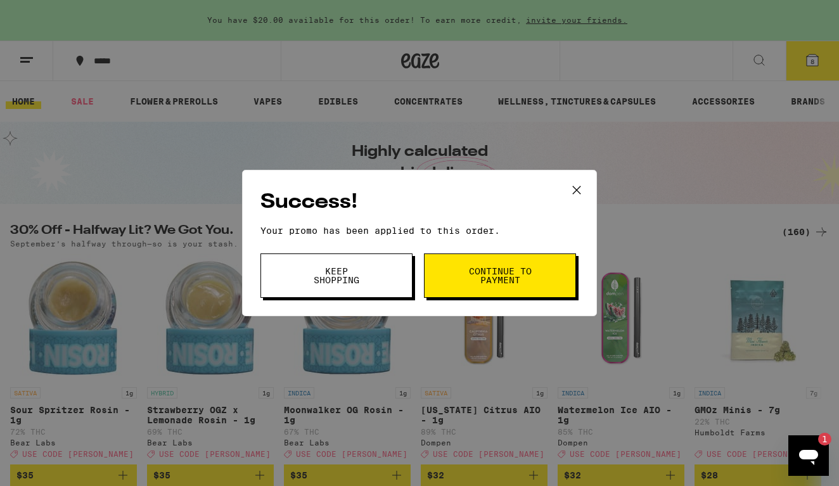
click at [333, 281] on span "Keep Shopping" at bounding box center [336, 276] width 65 height 18
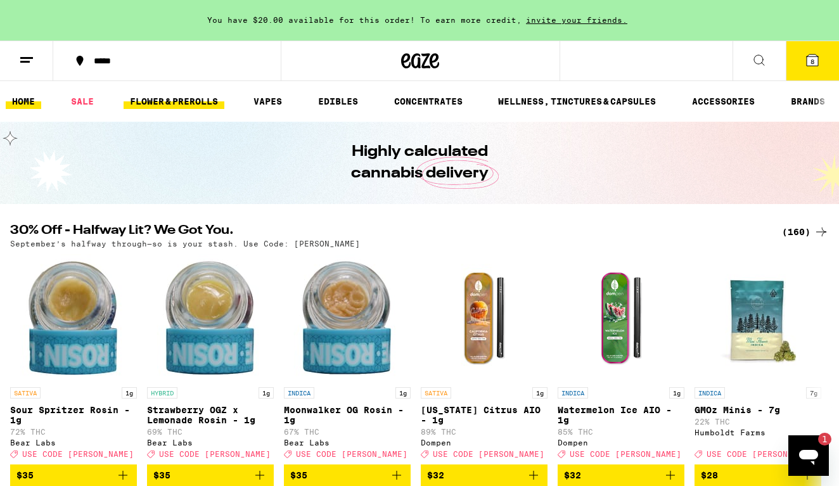
click at [169, 104] on link "FLOWER & PREROLLS" at bounding box center [174, 101] width 101 height 15
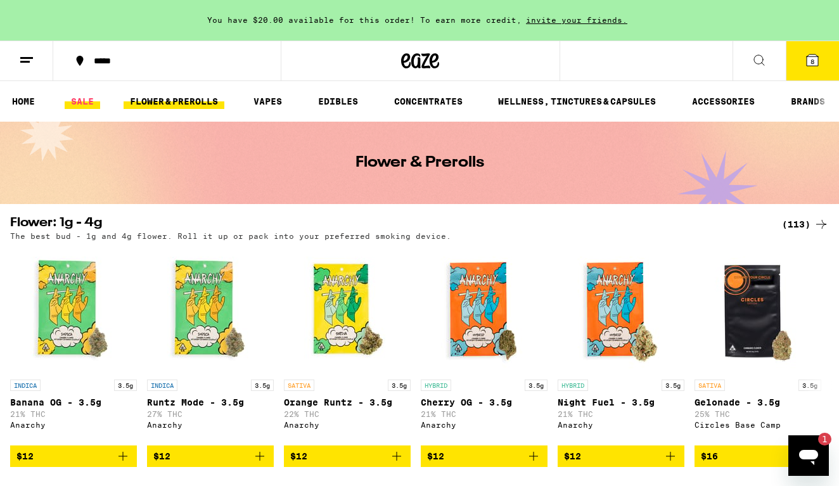
click at [77, 106] on link "SALE" at bounding box center [82, 101] width 35 height 15
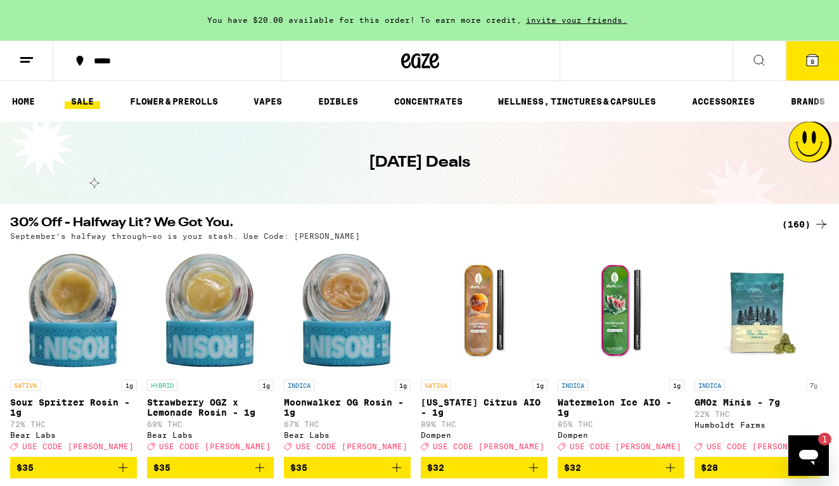
click at [800, 221] on div "(160)" at bounding box center [805, 224] width 47 height 15
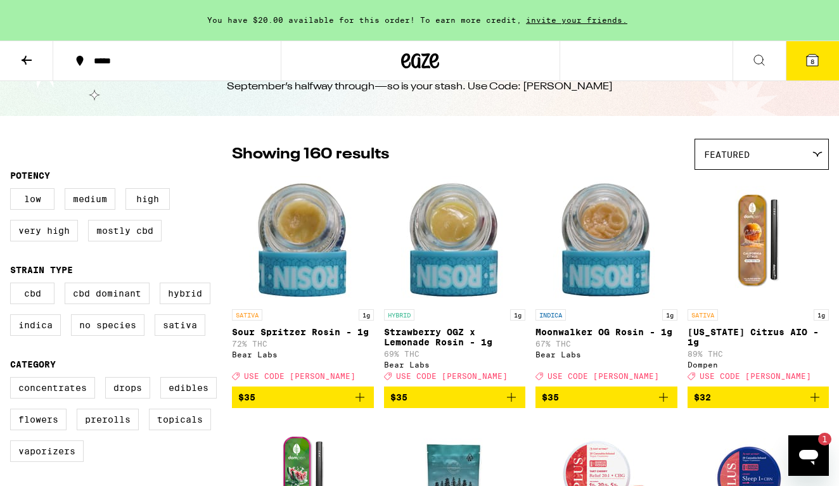
scroll to position [53, 0]
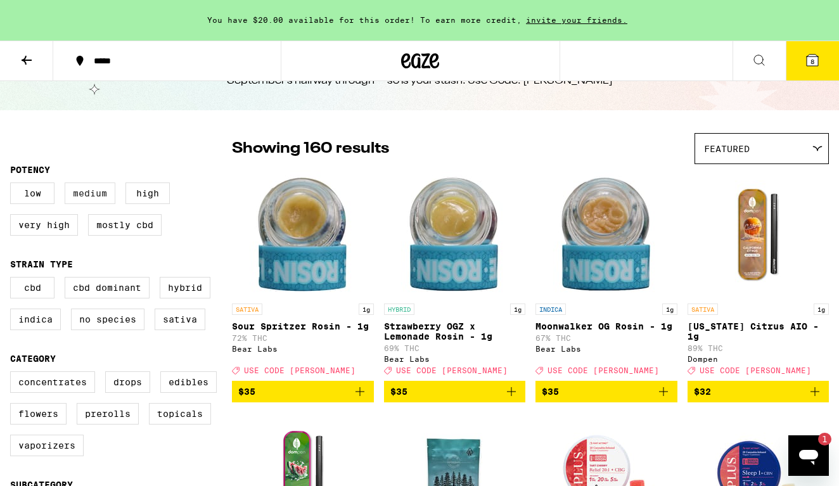
click at [83, 203] on label "Medium" at bounding box center [90, 194] width 51 height 22
click at [13, 185] on input "Medium" at bounding box center [13, 184] width 1 height 1
checkbox input "true"
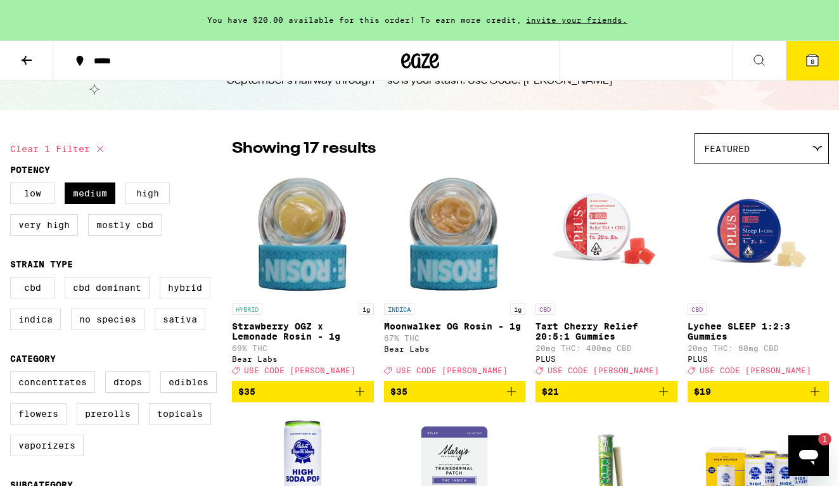
click at [139, 200] on label "High" at bounding box center [148, 194] width 44 height 22
click at [13, 185] on input "High" at bounding box center [13, 184] width 1 height 1
checkbox input "true"
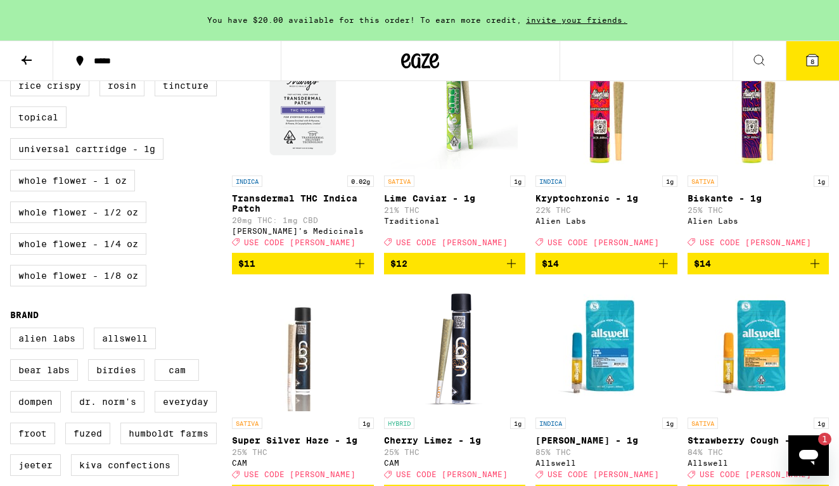
scroll to position [668, 0]
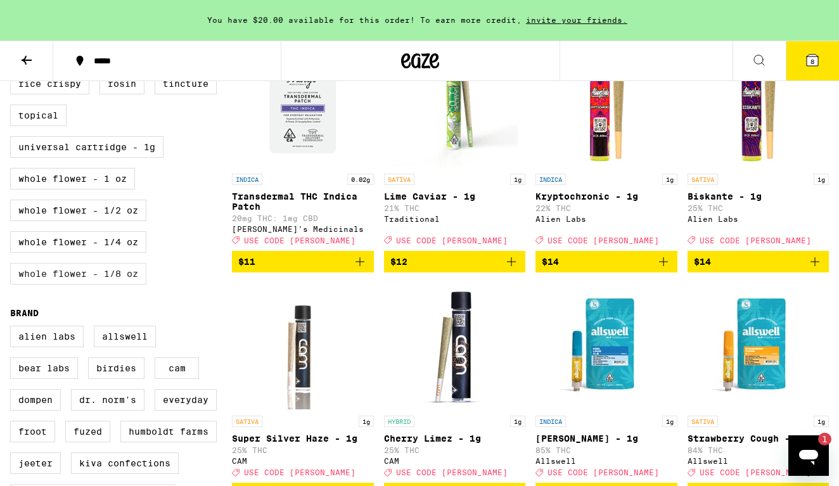
click at [101, 285] on label "Whole Flower - 1/8 oz" at bounding box center [78, 274] width 136 height 22
checkbox input "true"
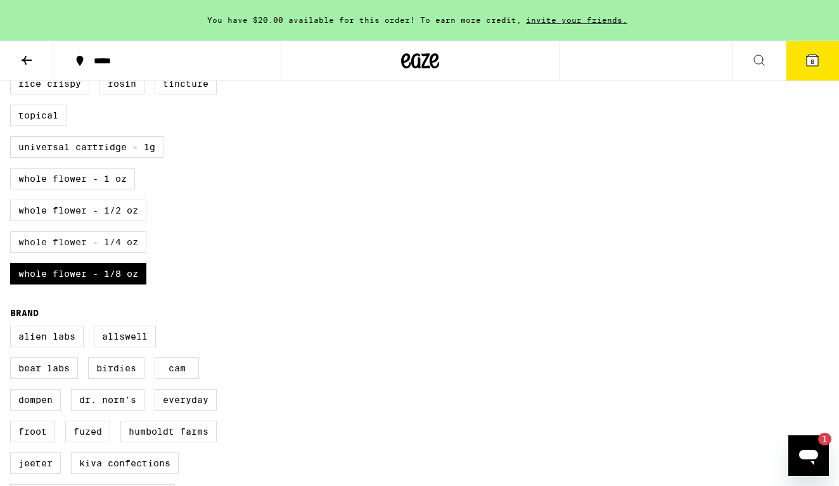
click at [100, 253] on label "Whole Flower - 1/4 oz" at bounding box center [78, 242] width 136 height 22
checkbox input "true"
click at [98, 221] on label "Whole Flower - 1/2 oz" at bounding box center [78, 211] width 136 height 22
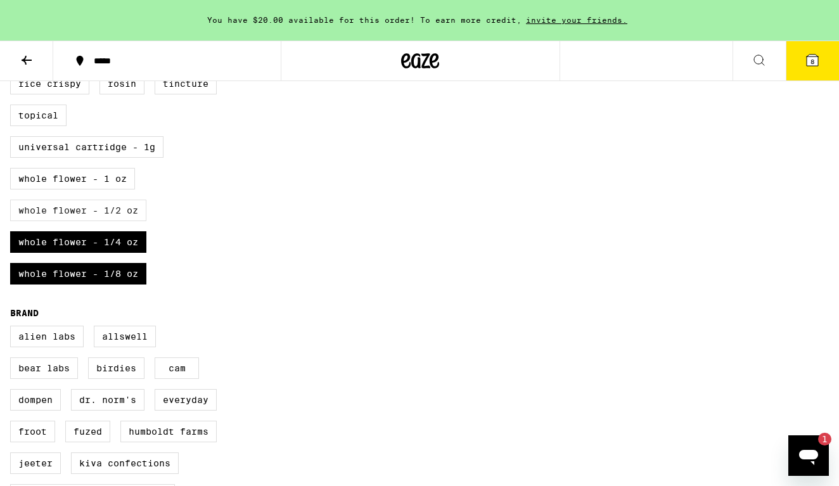
checkbox input "true"
click at [101, 190] on label "Whole Flower - 1 oz" at bounding box center [72, 179] width 125 height 22
checkbox input "true"
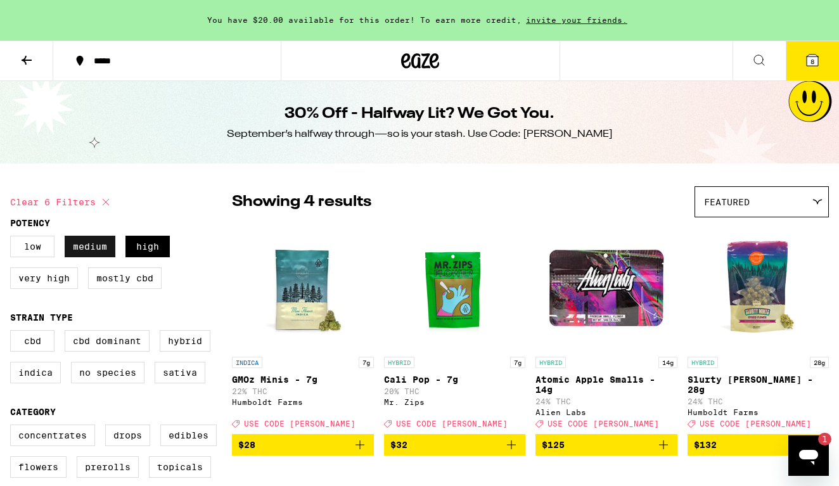
click at [89, 248] on label "Medium" at bounding box center [90, 247] width 51 height 22
click at [13, 238] on input "Medium" at bounding box center [13, 238] width 1 height 1
checkbox input "false"
click at [137, 247] on label "High" at bounding box center [148, 247] width 44 height 22
click at [13, 238] on input "High" at bounding box center [13, 238] width 1 height 1
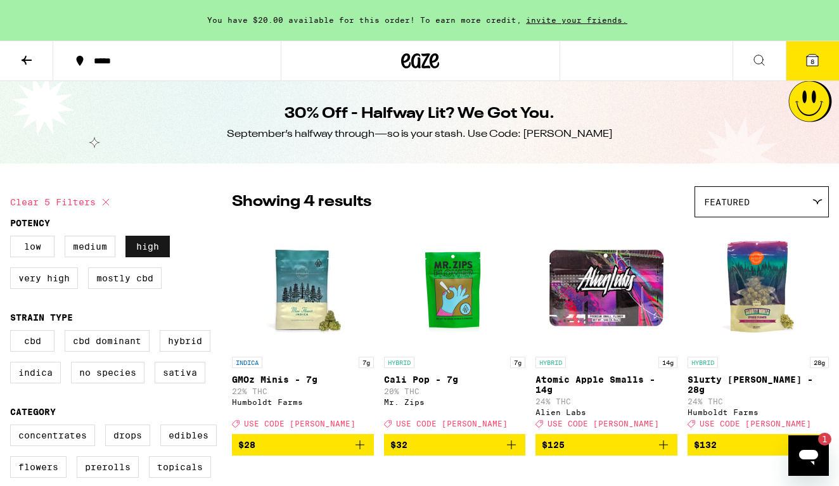
checkbox input "false"
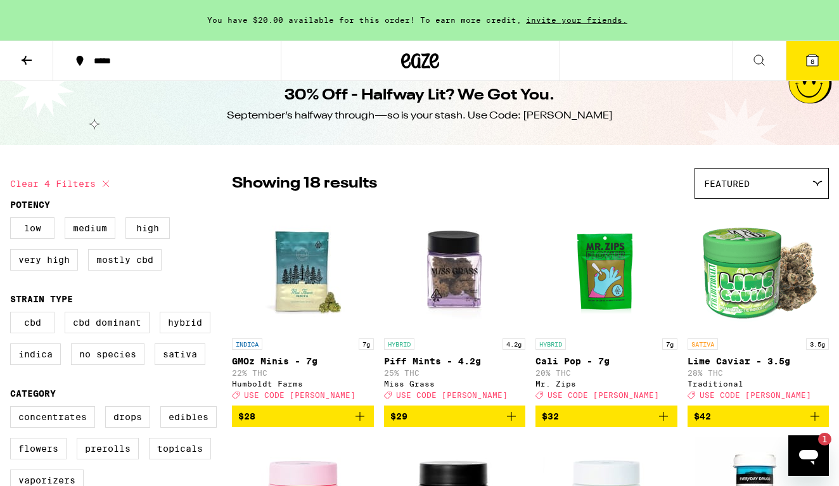
scroll to position [20, 0]
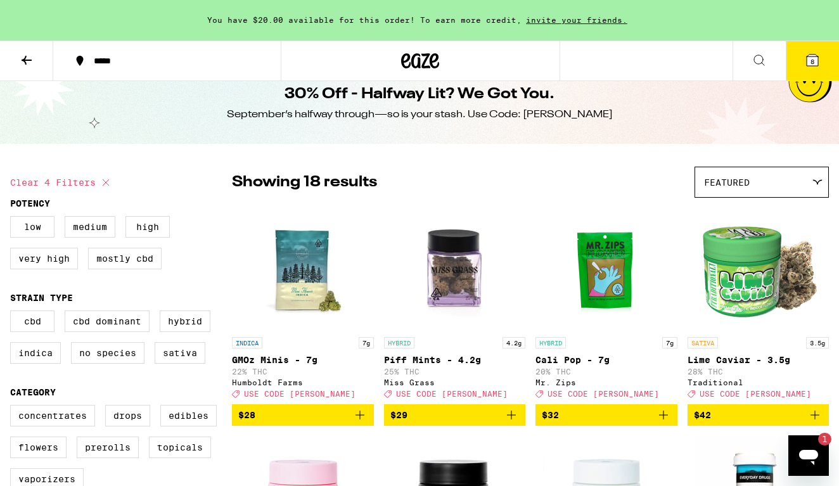
click at [731, 188] on span "Featured" at bounding box center [727, 182] width 46 height 10
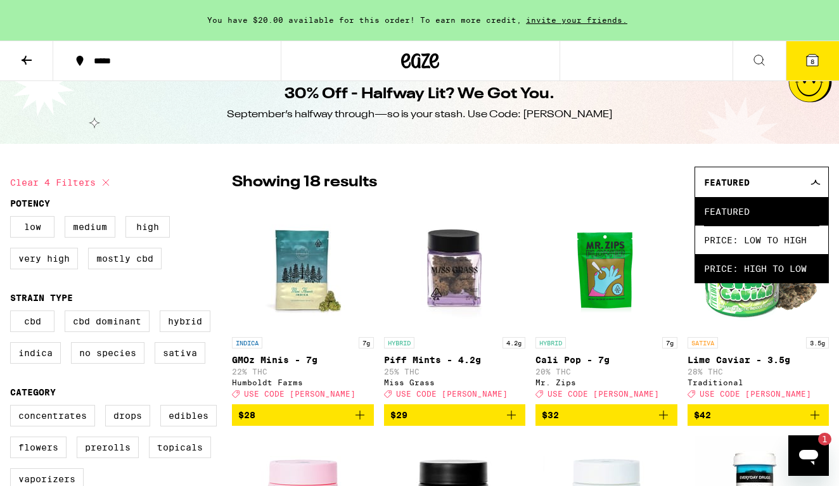
click at [725, 274] on span "Price: High to Low" at bounding box center [761, 268] width 115 height 29
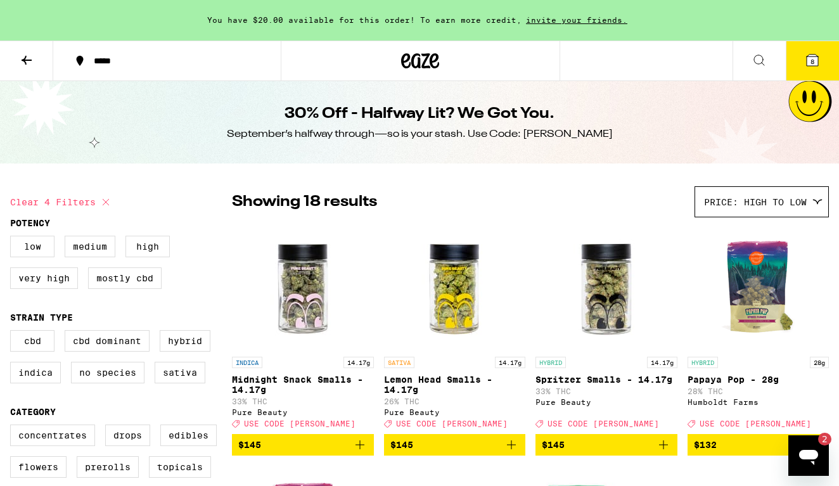
click at [810, 66] on icon at bounding box center [812, 60] width 11 height 11
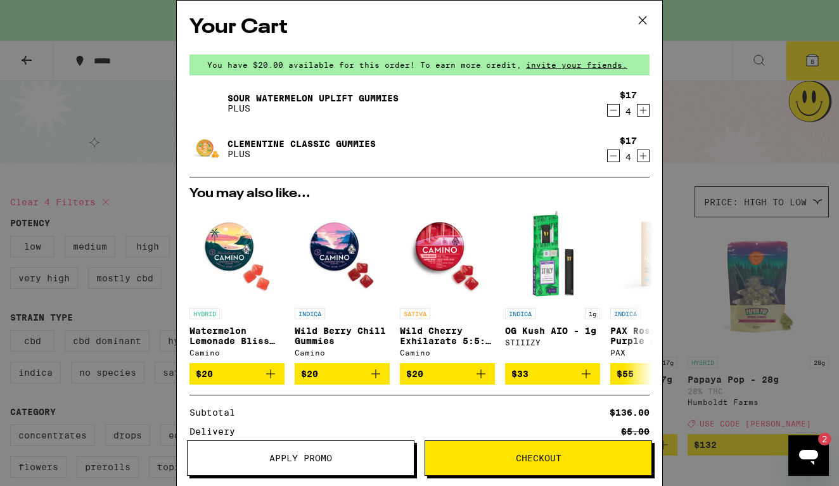
click at [533, 468] on button "Checkout" at bounding box center [539, 458] width 228 height 35
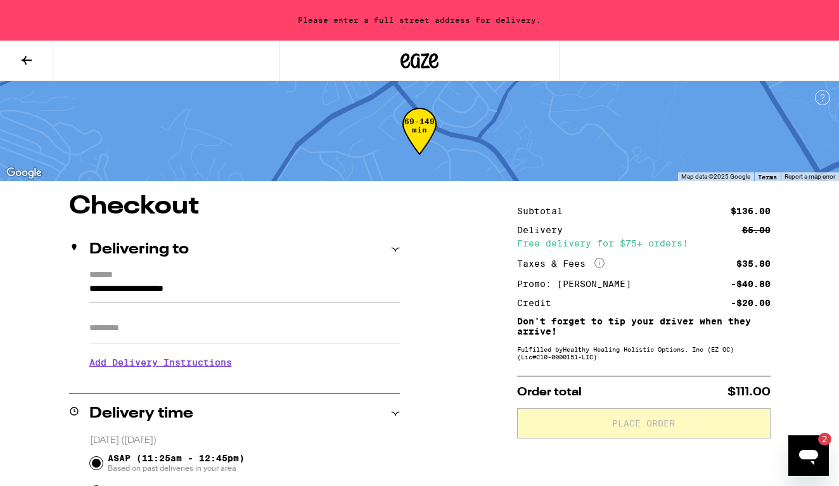
click at [242, 293] on input "**********" at bounding box center [244, 292] width 311 height 22
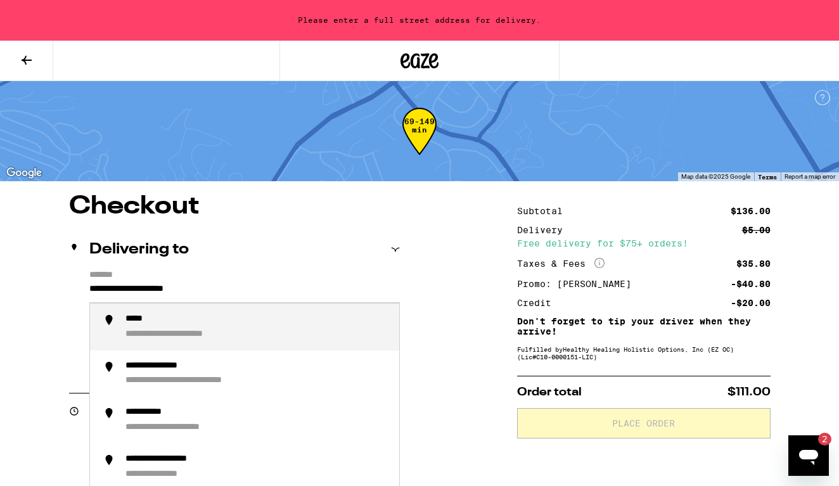
click at [242, 293] on input "**********" at bounding box center [244, 292] width 311 height 22
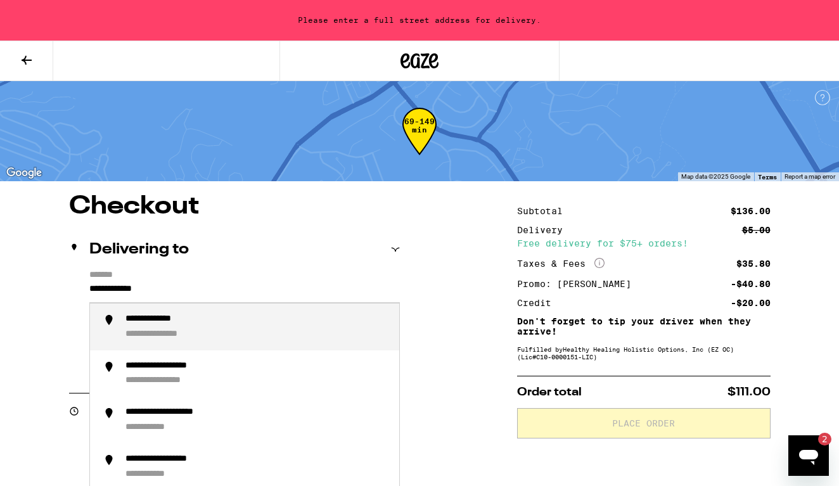
click at [205, 332] on div "**********" at bounding box center [172, 334] width 92 height 11
type input "**********"
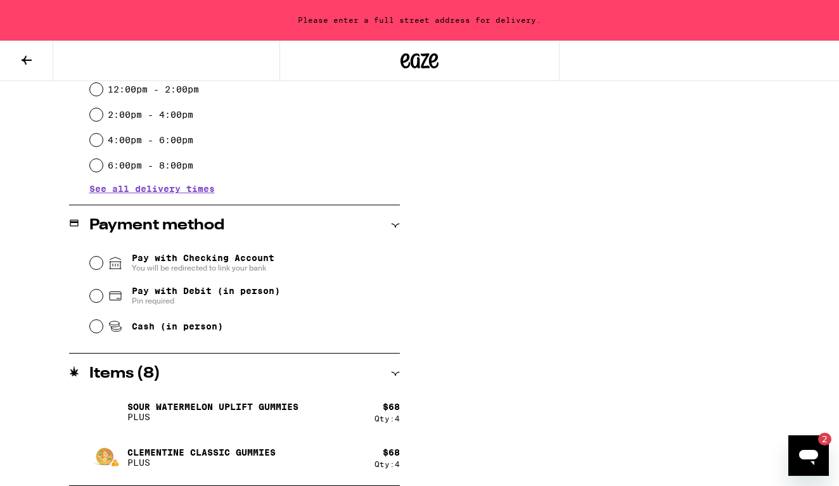
scroll to position [403, 0]
click at [94, 332] on input "Cash (in person)" at bounding box center [96, 326] width 13 height 13
radio input "true"
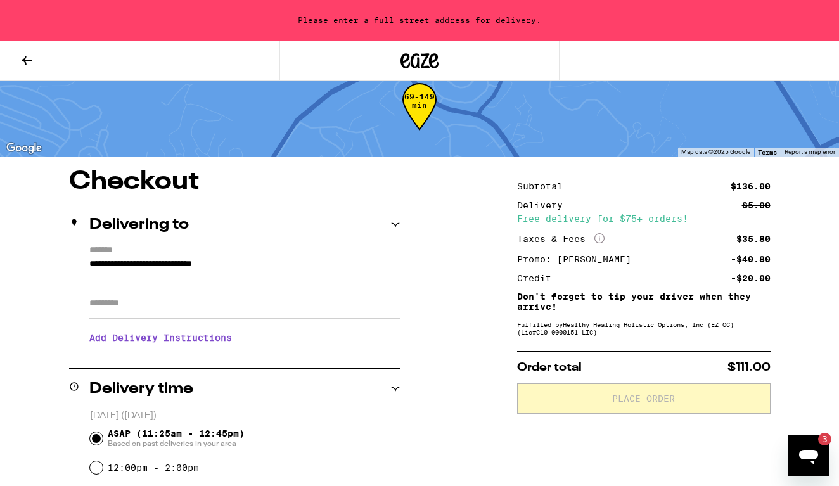
scroll to position [23, 0]
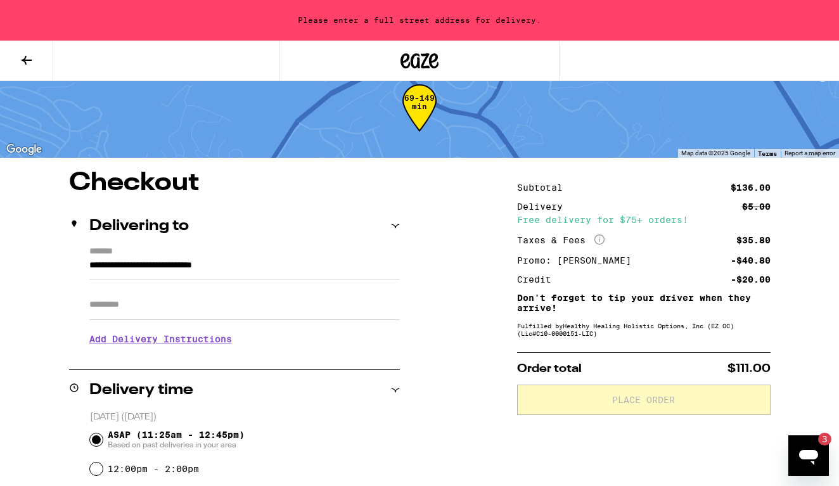
click at [342, 354] on h3 "Add Delivery Instructions" at bounding box center [244, 339] width 311 height 29
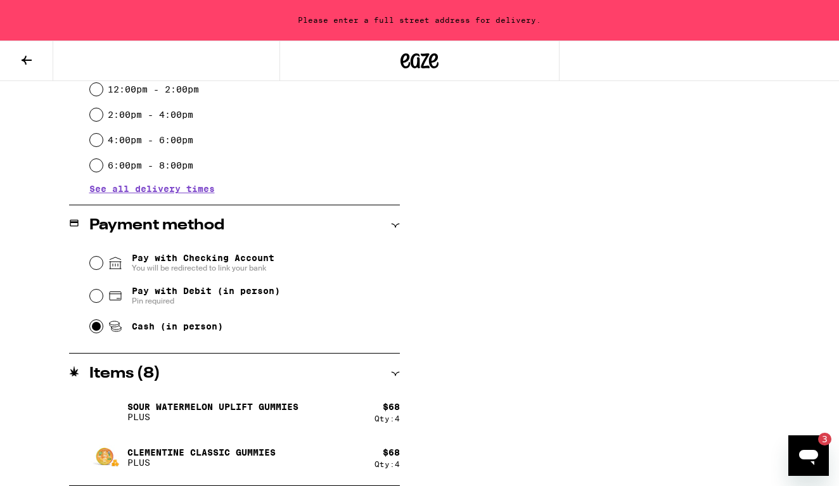
scroll to position [498, 0]
click at [552, 361] on div "Subtotal $136.00 Delivery $5.00 Free delivery for $75+ orders! Taxes & Fees Mor…" at bounding box center [644, 91] width 254 height 790
click at [804, 455] on icon "Open messaging window, 3 unread messages" at bounding box center [808, 457] width 19 height 15
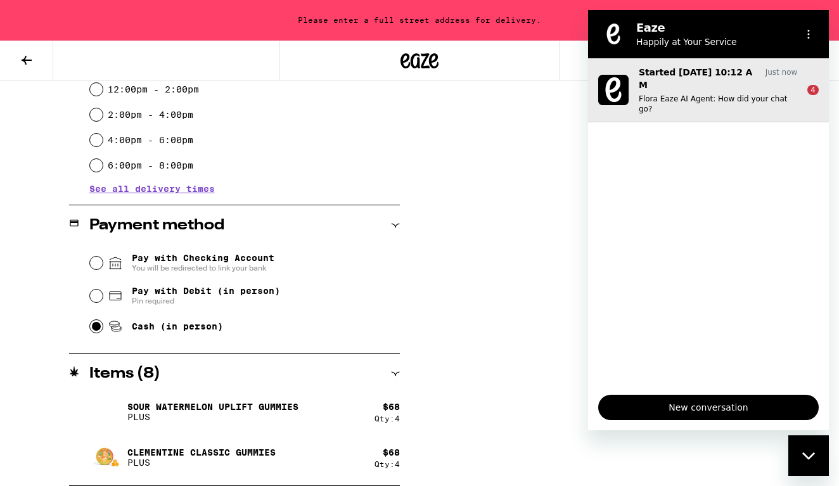
click at [707, 94] on p "Flora Eaze AI Agent: How did your chat go?" at bounding box center [718, 104] width 158 height 20
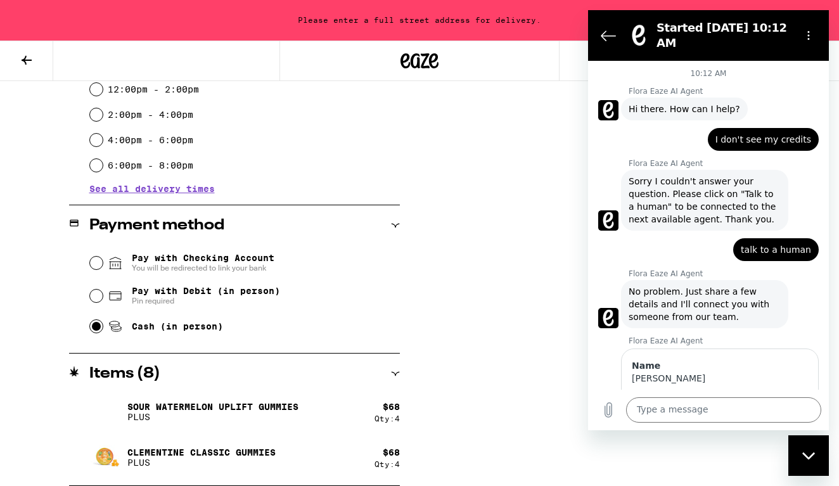
scroll to position [1019, 0]
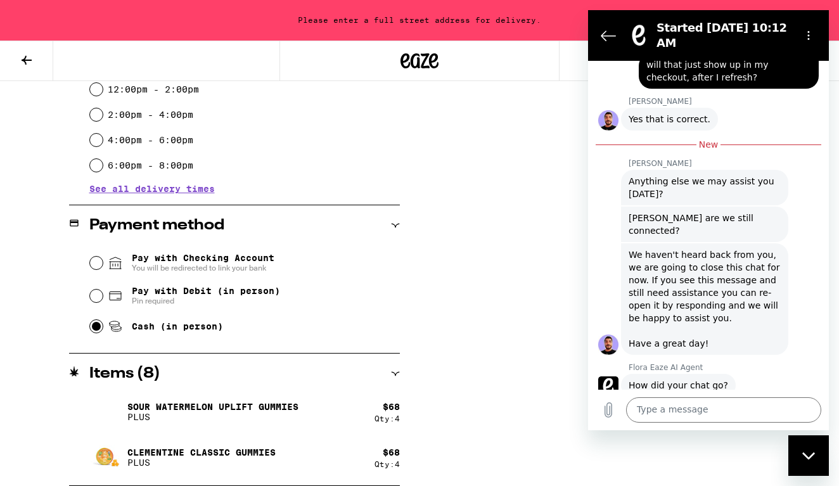
click at [718, 413] on button "Good 👍" at bounding box center [731, 425] width 60 height 24
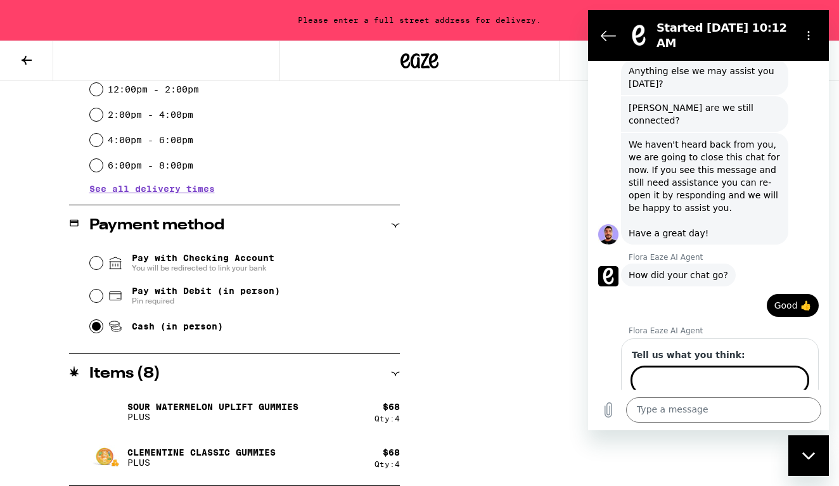
scroll to position [1128, 0]
click at [818, 443] on div "Close messaging window" at bounding box center [809, 456] width 38 height 38
type textarea "x"
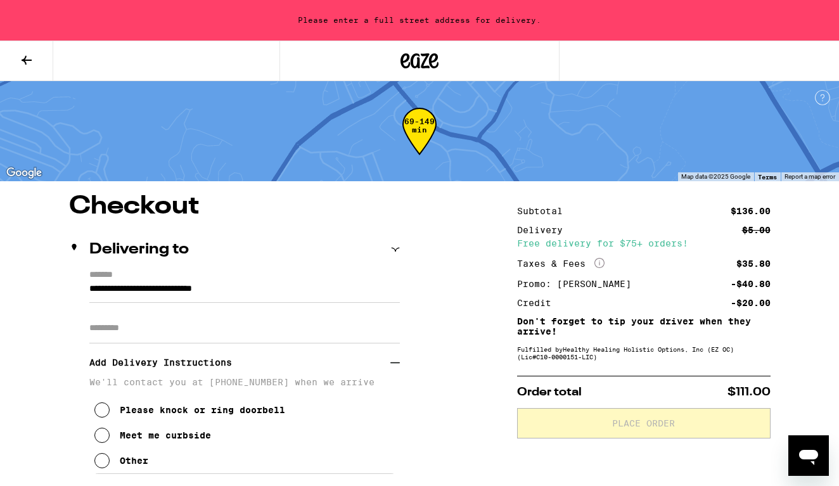
scroll to position [0, 0]
click at [393, 249] on icon at bounding box center [395, 249] width 9 height 9
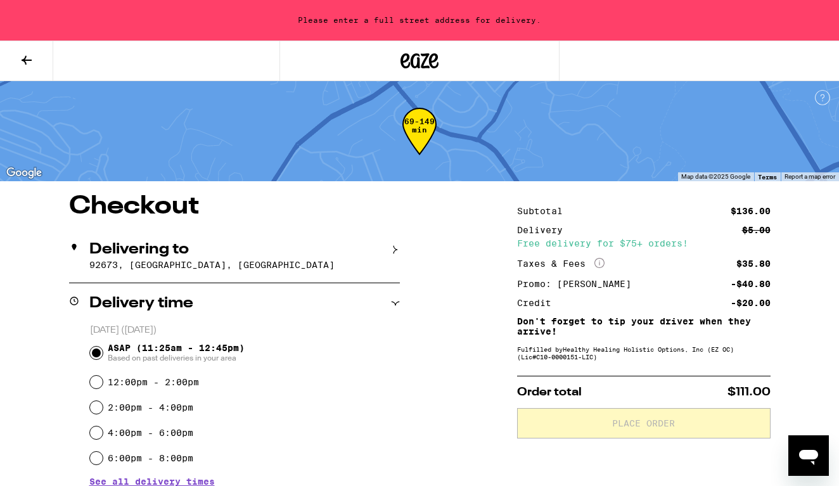
click at [393, 249] on icon at bounding box center [395, 249] width 9 height 9
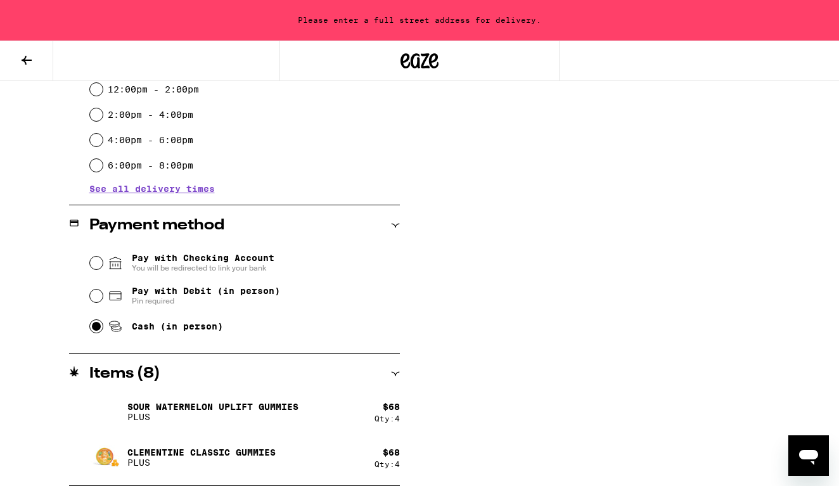
scroll to position [498, 0]
click at [503, 403] on div "**********" at bounding box center [419, 91] width 839 height 790
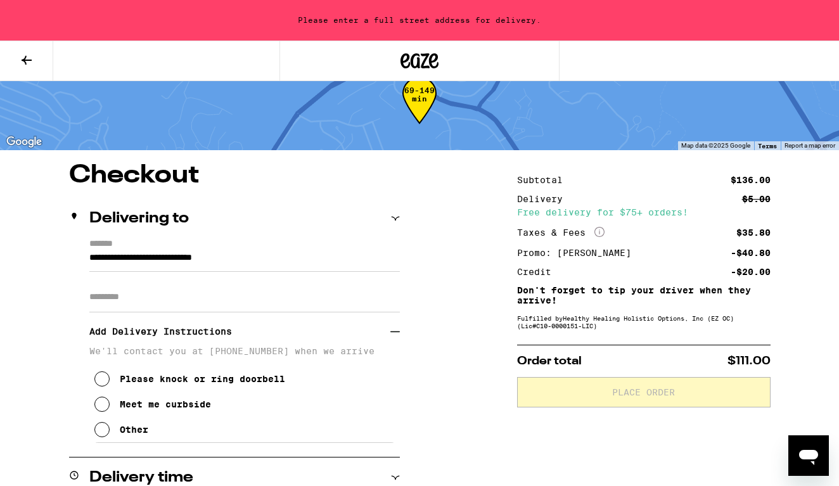
scroll to position [29, 0]
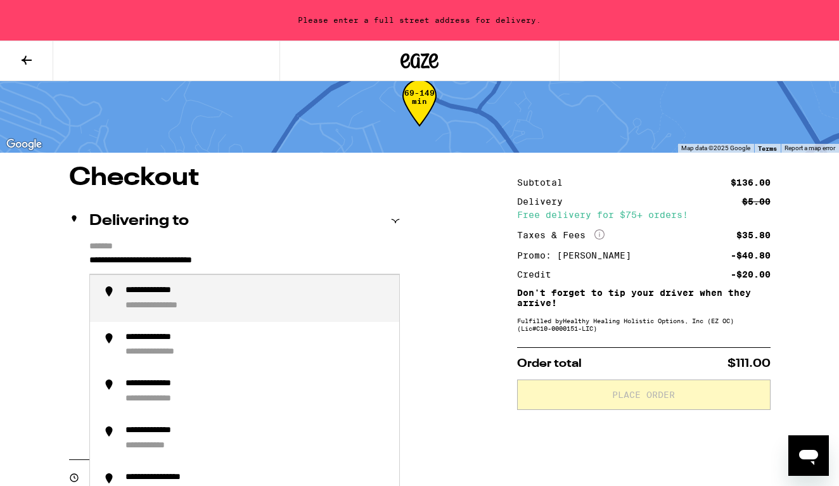
click at [197, 264] on input "**********" at bounding box center [244, 264] width 311 height 22
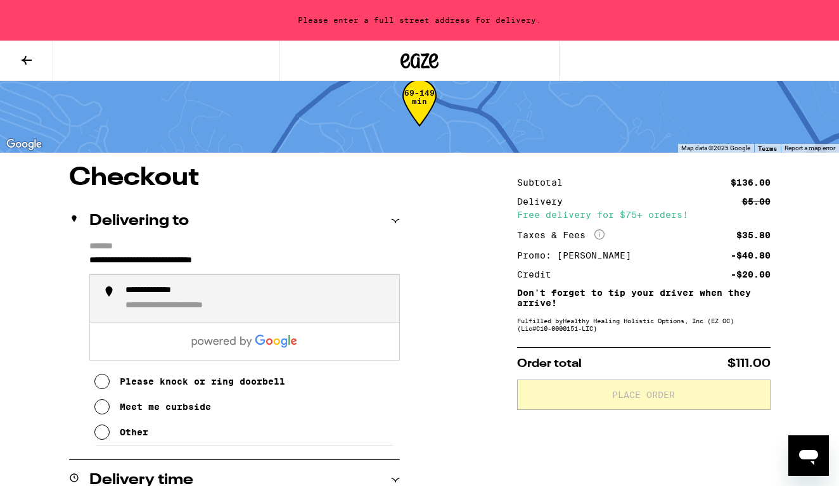
click at [179, 306] on div "**********" at bounding box center [195, 305] width 138 height 11
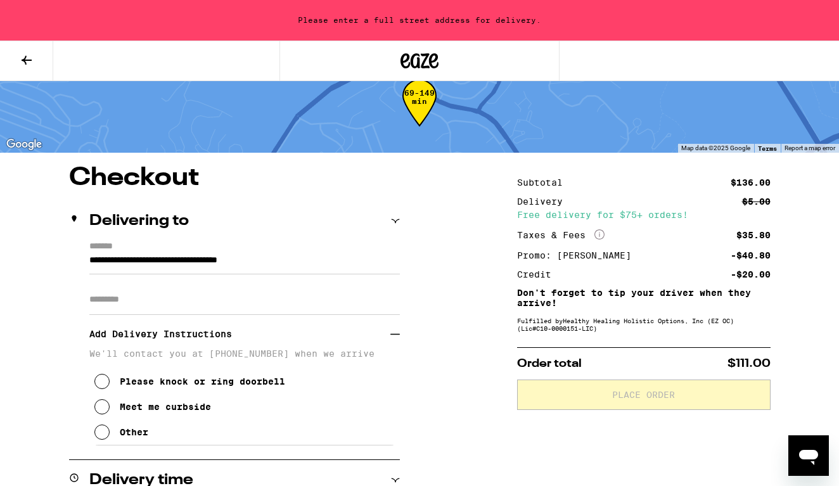
type input "**********"
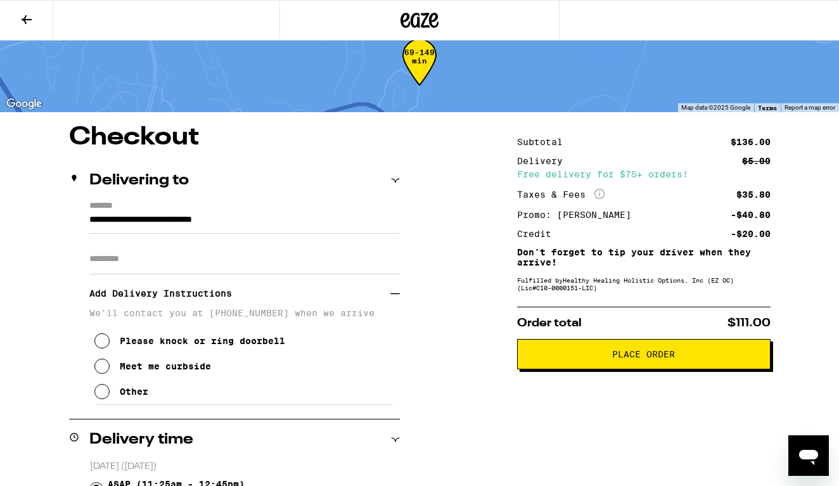
click at [148, 264] on input "Apt/Suite" at bounding box center [244, 259] width 311 height 30
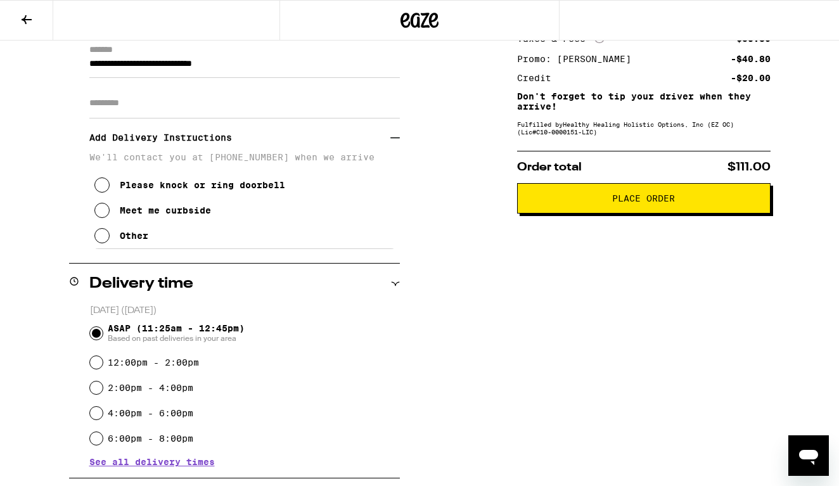
scroll to position [185, 0]
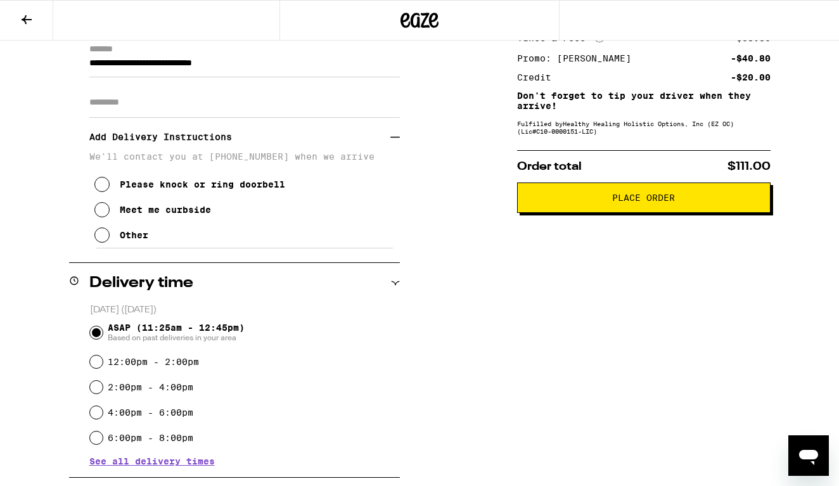
click at [99, 188] on icon at bounding box center [101, 184] width 15 height 15
click at [678, 202] on span "Place Order" at bounding box center [644, 197] width 232 height 9
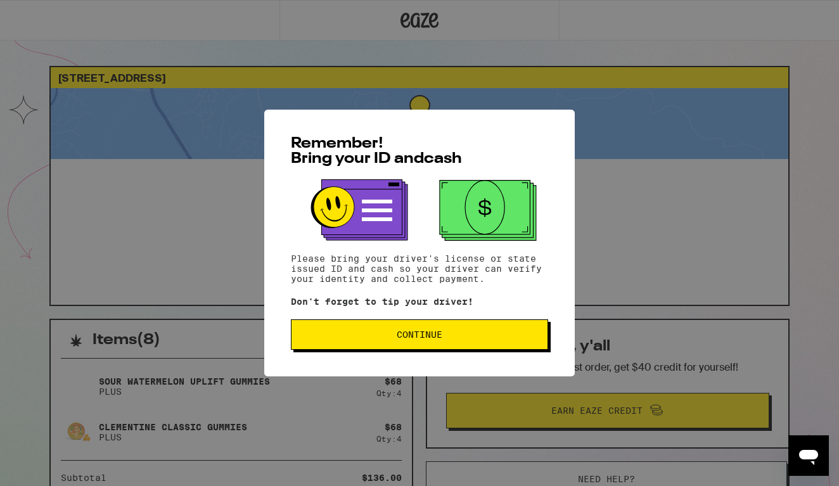
click at [455, 339] on span "Continue" at bounding box center [420, 334] width 236 height 9
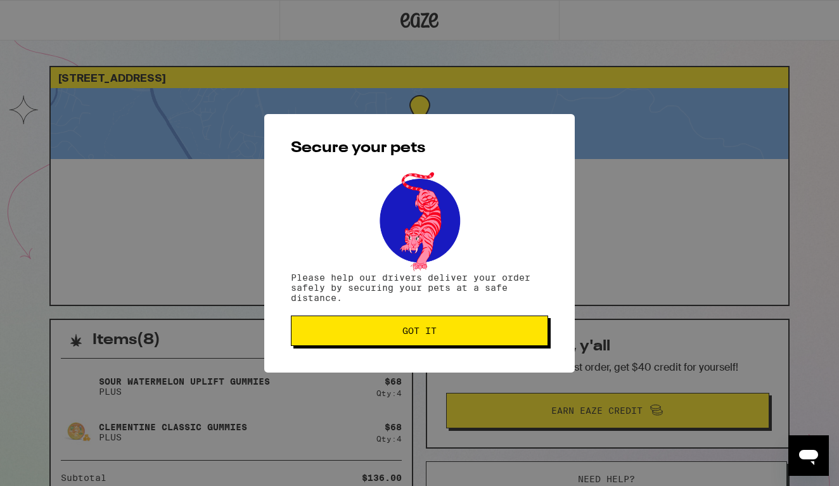
click at [455, 340] on button "Got it" at bounding box center [419, 331] width 257 height 30
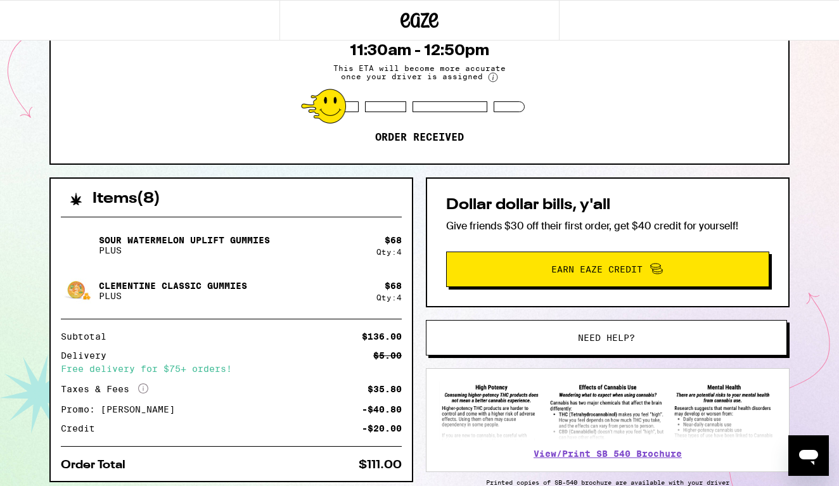
scroll to position [143, 0]
